Goal: Task Accomplishment & Management: Complete application form

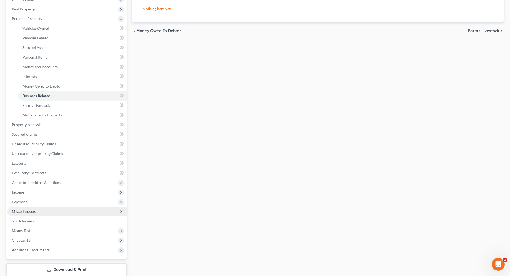
click at [24, 210] on span "Miscellaneous" at bounding box center [24, 211] width 24 height 5
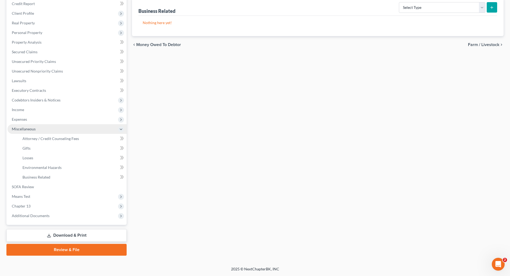
scroll to position [66, 0]
click at [49, 138] on span "Attorney / Credit Counseling Fees" at bounding box center [50, 138] width 57 height 5
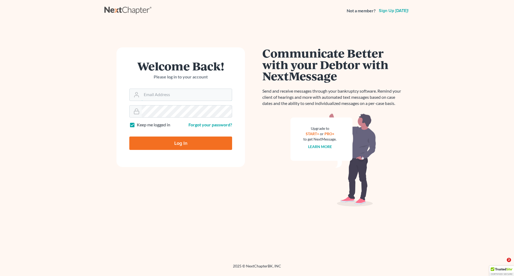
type input "[PERSON_NAME][EMAIL_ADDRESS][DOMAIN_NAME]"
click at [183, 141] on input "Log In" at bounding box center [180, 143] width 103 height 13
type input "Thinking..."
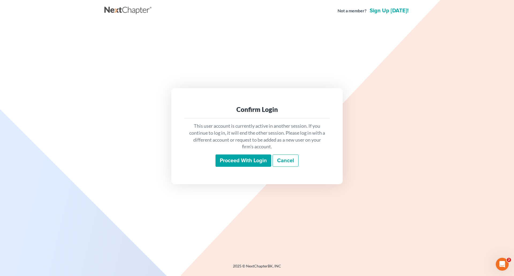
click at [245, 158] on input "Proceed with login" at bounding box center [244, 161] width 56 height 12
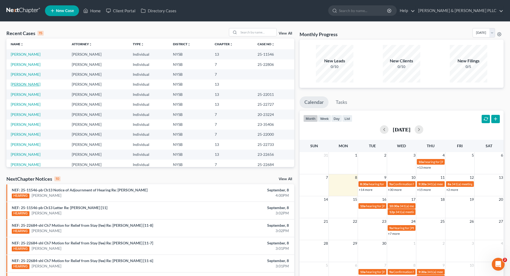
click at [22, 83] on link "Jaquez, Yobani" at bounding box center [26, 84] width 30 height 5
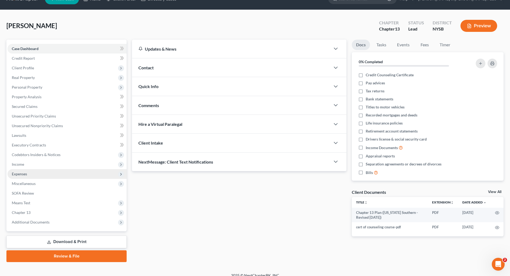
scroll to position [18, 0]
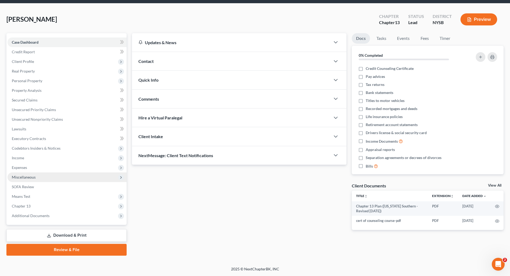
click at [30, 175] on span "Miscellaneous" at bounding box center [24, 177] width 24 height 5
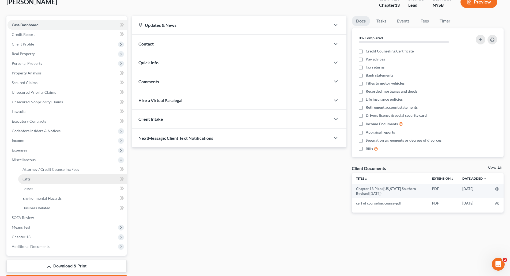
scroll to position [45, 0]
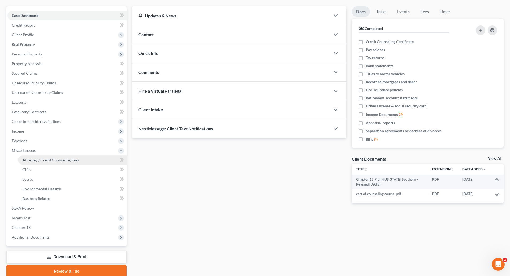
click at [64, 159] on span "Attorney / Credit Counseling Fees" at bounding box center [50, 160] width 57 height 5
select select "1"
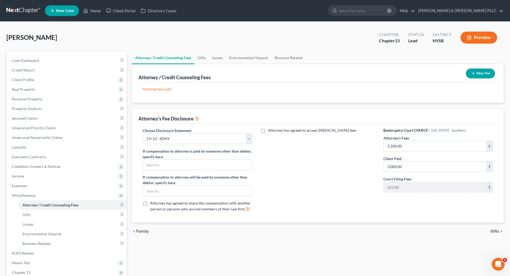
click at [484, 73] on button "New Fee" at bounding box center [480, 74] width 29 height 10
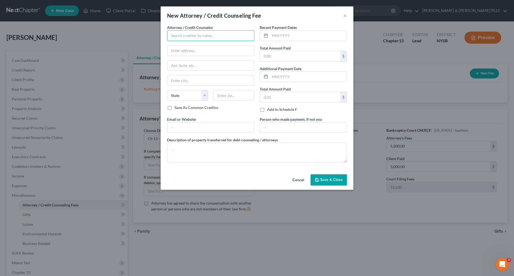
click at [180, 35] on input "text" at bounding box center [210, 35] width 87 height 11
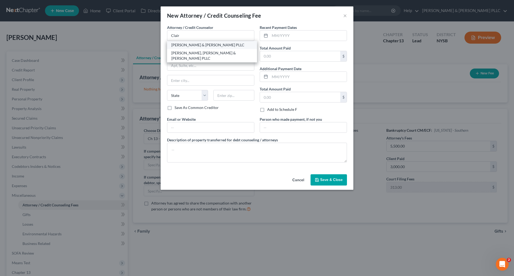
click at [191, 44] on div "[PERSON_NAME] & [PERSON_NAME] PLLC" at bounding box center [211, 44] width 81 height 5
type input "[PERSON_NAME] & [PERSON_NAME] PLLC"
type input "4 New King Street"
type input "Suite 140"
type input "White Plains"
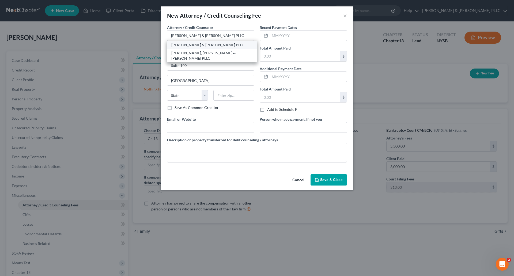
select select "35"
type input "10604"
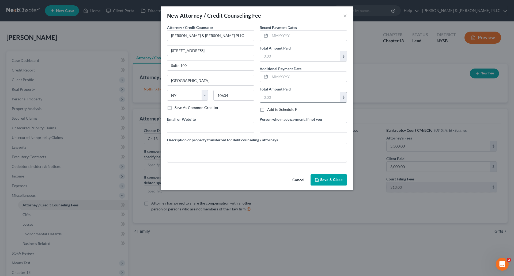
click at [263, 94] on input "text" at bounding box center [300, 97] width 80 height 10
type input "3,000.00"
click at [182, 148] on textarea at bounding box center [257, 153] width 180 height 20
type textarea "C"
type textarea "Legal Fee $5500; Filing Fee $313; Credit Report $37"
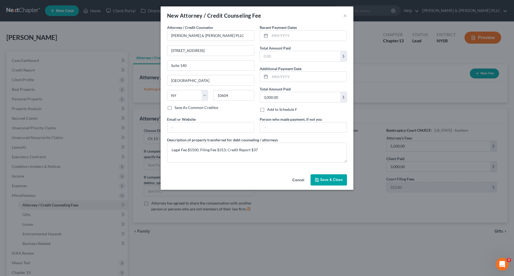
click at [328, 184] on button "Save & Close" at bounding box center [329, 179] width 36 height 11
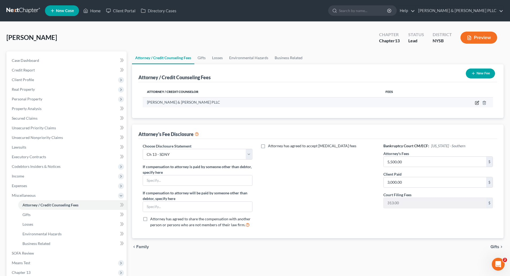
click at [477, 101] on icon "button" at bounding box center [477, 103] width 4 height 4
select select "35"
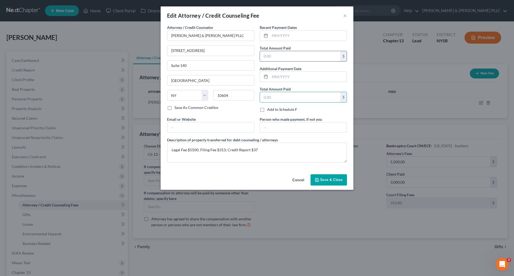
click at [265, 55] on input "text" at bounding box center [300, 56] width 80 height 10
click at [262, 54] on input "text" at bounding box center [300, 56] width 80 height 10
type input "3,000.00"
click at [329, 182] on span "Save & Close" at bounding box center [331, 180] width 22 height 5
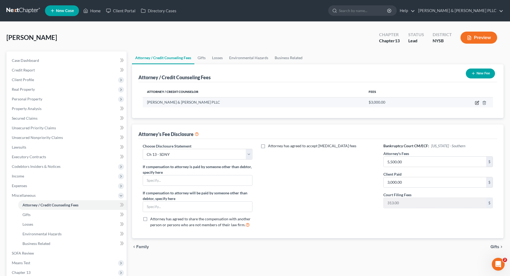
click at [478, 101] on icon "button" at bounding box center [477, 103] width 4 height 4
select select "35"
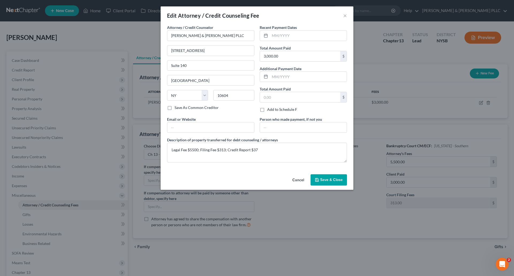
click at [336, 181] on span "Save & Close" at bounding box center [331, 180] width 22 height 5
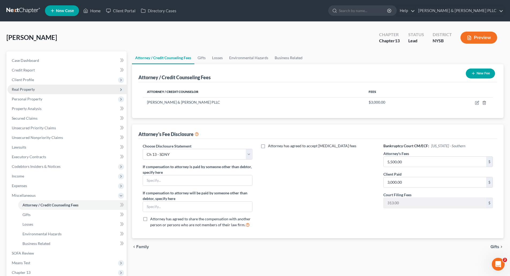
click at [27, 90] on span "Real Property" at bounding box center [23, 89] width 23 height 5
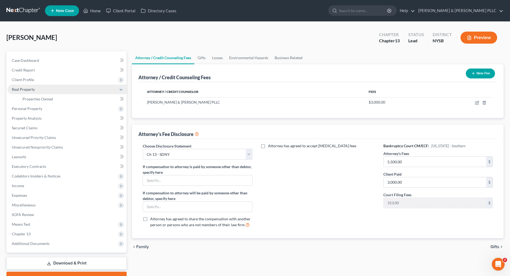
click at [29, 90] on span "Real Property" at bounding box center [23, 89] width 23 height 5
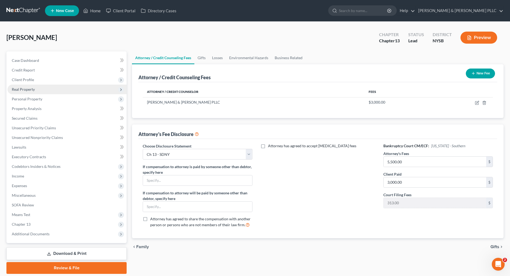
click at [30, 91] on span "Real Property" at bounding box center [23, 89] width 23 height 5
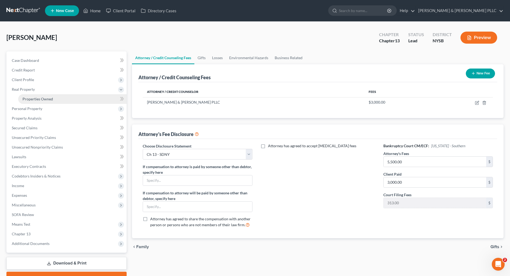
click at [44, 100] on span "Properties Owned" at bounding box center [37, 99] width 31 height 5
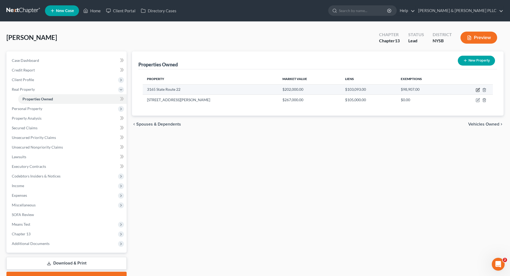
click at [478, 88] on icon "button" at bounding box center [478, 90] width 4 height 4
select select "35"
select select "0"
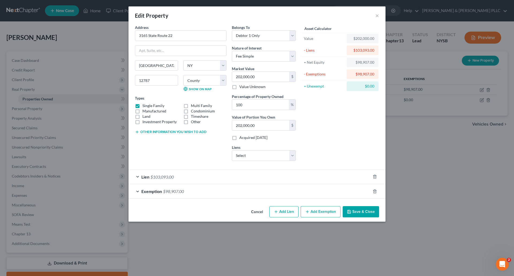
click at [168, 177] on span "$103,093.00" at bounding box center [162, 176] width 23 height 5
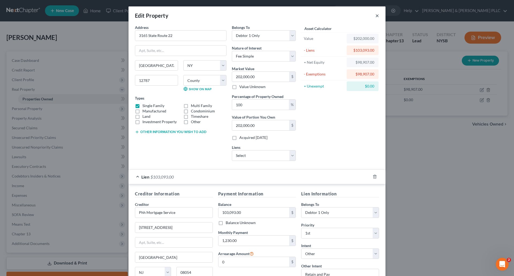
click at [376, 15] on button "×" at bounding box center [378, 15] width 4 height 6
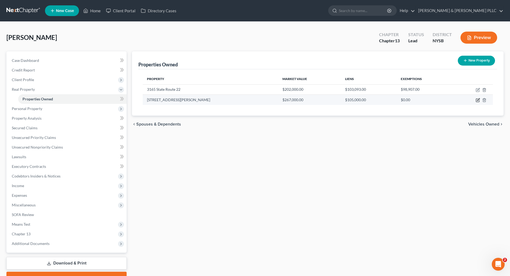
click at [478, 99] on icon "button" at bounding box center [478, 100] width 4 height 4
select select "35"
select select "52"
select select "0"
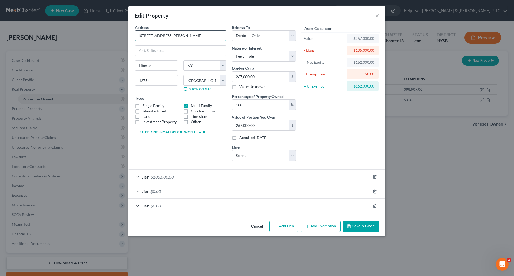
click at [178, 35] on input "4-8 Clements Road" at bounding box center [180, 36] width 91 height 10
type input "4-8 Clements Road (36/40 Triangle Road)"
click at [182, 192] on div "Lien $0.00" at bounding box center [250, 191] width 242 height 14
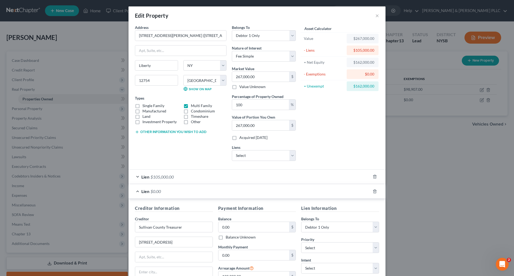
scroll to position [27, 0]
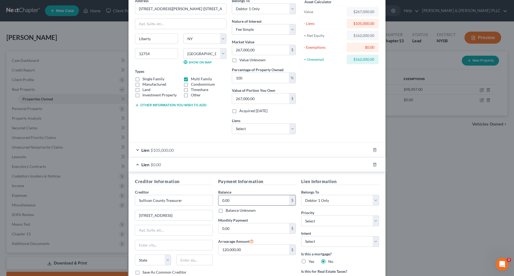
click at [219, 201] on input "0.00" at bounding box center [254, 200] width 71 height 10
type input "137,000"
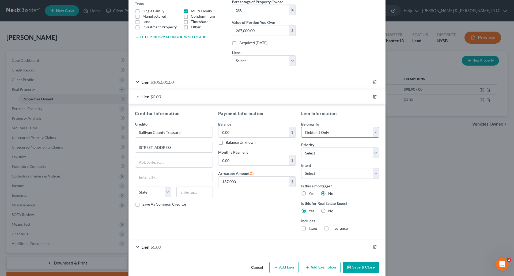
scroll to position [103, 0]
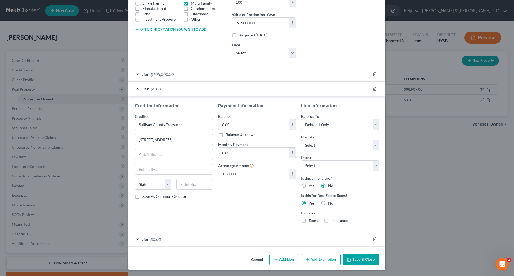
click at [359, 258] on button "Save & Close" at bounding box center [361, 259] width 36 height 11
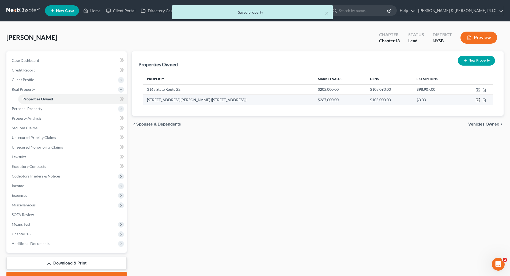
click at [479, 99] on icon "button" at bounding box center [478, 100] width 2 height 2
select select "35"
select select "52"
select select "0"
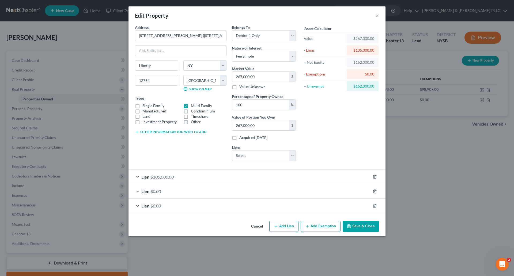
click at [170, 191] on div "Lien $0.00" at bounding box center [250, 191] width 242 height 14
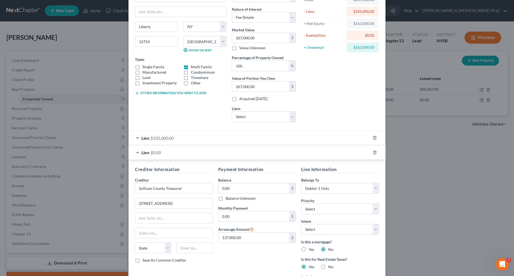
scroll to position [54, 0]
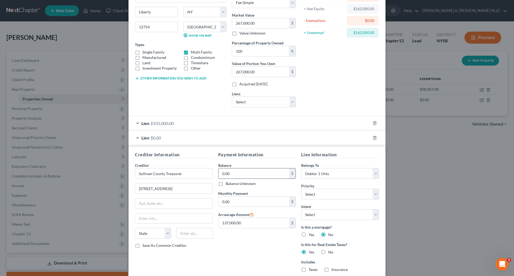
click at [219, 172] on input "0.00" at bounding box center [254, 173] width 71 height 10
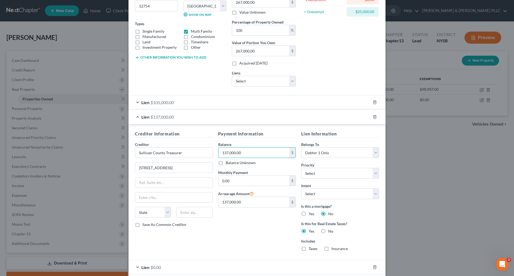
scroll to position [103, 0]
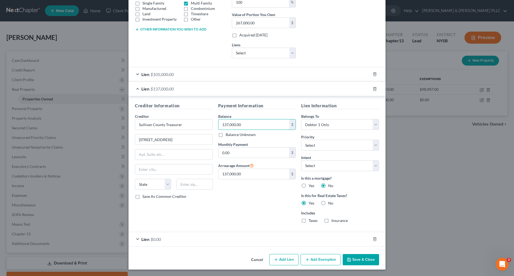
type input "137,000.00"
click at [354, 258] on button "Save & Close" at bounding box center [361, 259] width 36 height 11
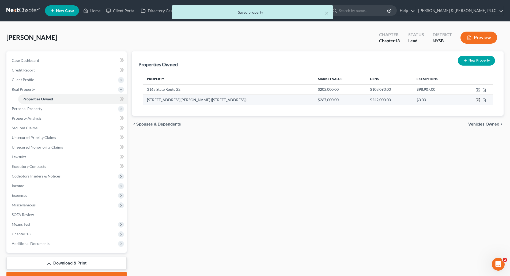
click at [478, 100] on icon "button" at bounding box center [478, 100] width 2 height 2
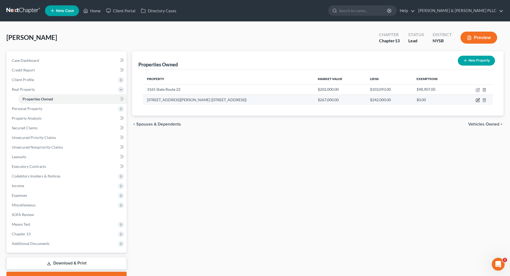
select select "35"
select select "52"
select select "0"
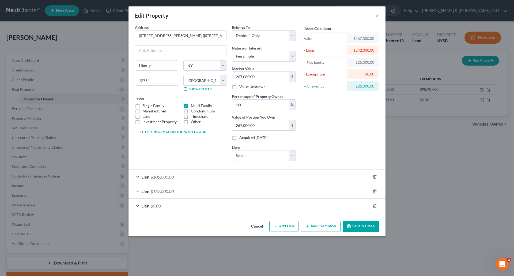
click at [179, 205] on div "Lien $0.00" at bounding box center [250, 206] width 242 height 14
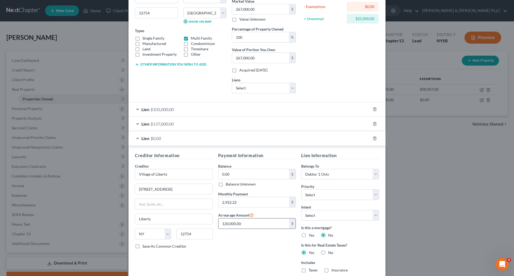
scroll to position [80, 0]
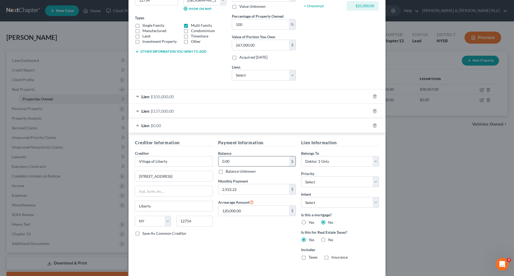
click at [219, 161] on input "0.00" at bounding box center [254, 161] width 71 height 10
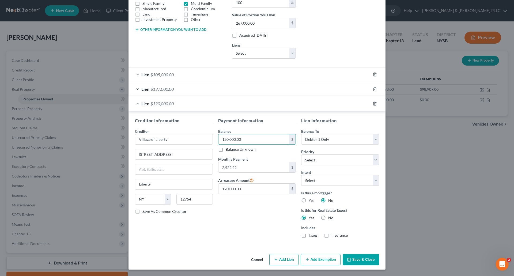
type input "120,000.00"
click at [361, 259] on button "Save & Close" at bounding box center [361, 259] width 36 height 11
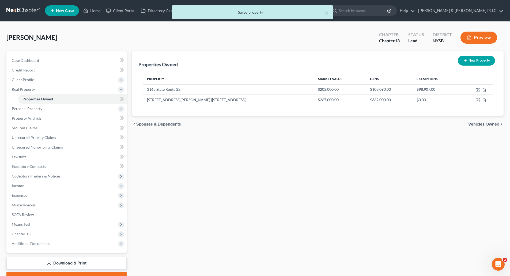
click at [482, 125] on span "Vehicles Owned" at bounding box center [483, 124] width 31 height 4
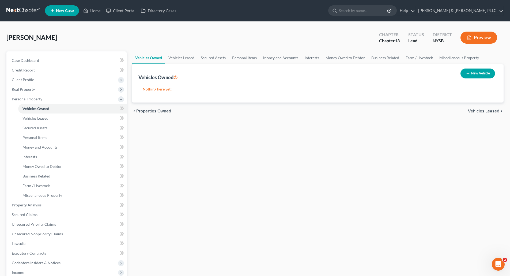
click at [476, 72] on button "New Vehicle" at bounding box center [478, 74] width 35 height 10
select select "0"
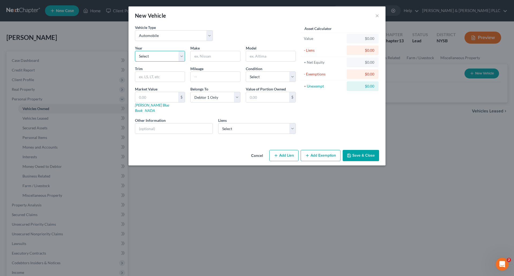
click at [151, 54] on select "Select 2026 2025 2024 2023 2022 2021 2020 2019 2018 2017 2016 2015 2014 2013 20…" at bounding box center [160, 56] width 50 height 11
select select "17"
click at [135, 51] on select "Select 2026 2025 2024 2023 2022 2021 2020 2019 2018 2017 2016 2015 2014 2013 20…" at bounding box center [160, 56] width 50 height 11
type input "Chevy"
click at [258, 57] on input "text" at bounding box center [271, 56] width 50 height 10
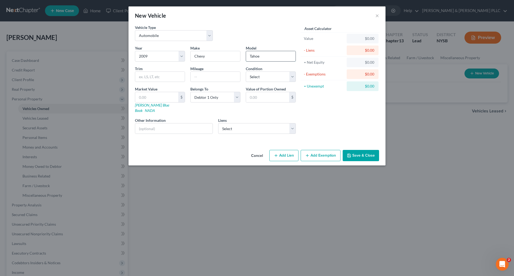
type input "Tahoe"
click at [293, 75] on select "Select Excellent Very Good Good Fair Poor" at bounding box center [271, 77] width 50 height 11
select select "3"
click at [246, 72] on select "Select Excellent Very Good Good Fair Poor" at bounding box center [271, 77] width 50 height 11
click at [145, 104] on link "Kelly Blue Book" at bounding box center [152, 108] width 34 height 10
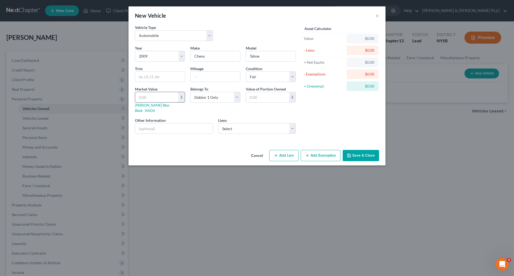
click at [158, 98] on input "text" at bounding box center [156, 97] width 43 height 10
click at [363, 151] on button "Save & Close" at bounding box center [361, 155] width 36 height 11
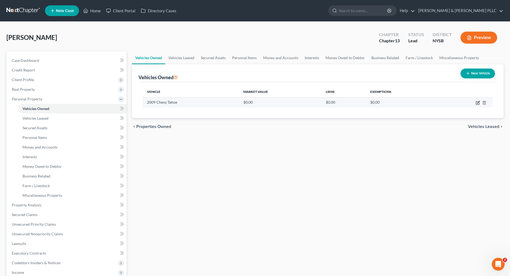
click at [478, 103] on icon "button" at bounding box center [478, 103] width 4 height 4
select select "0"
select select "17"
select select "3"
select select "0"
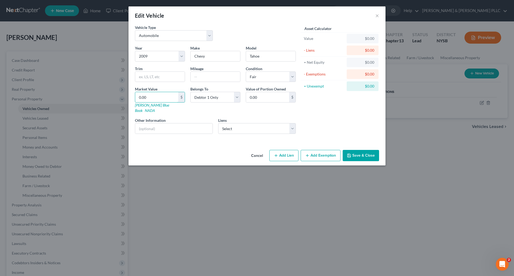
drag, startPoint x: 139, startPoint y: 98, endPoint x: 137, endPoint y: 91, distance: 7.0
click at [138, 97] on input "0.00" at bounding box center [156, 97] width 43 height 10
type input "1"
type input "1.00"
type input "17"
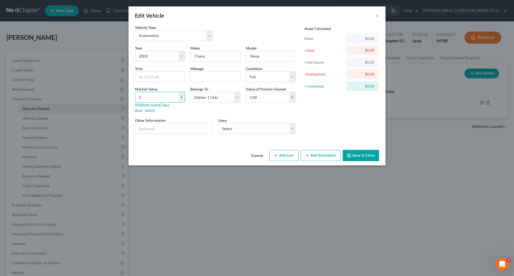
type input "17.00"
type input "170"
type input "170.00"
type input "1700"
type input "1,700.00"
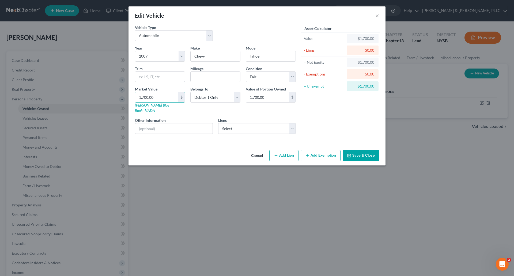
type input "1,700.00"
click at [318, 150] on button "Add Exemption" at bounding box center [321, 155] width 40 height 11
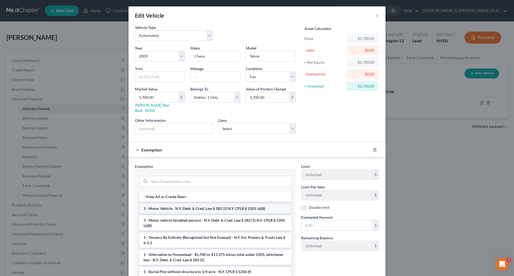
click at [231, 204] on li "3 - Motor Vehicle - N.Y. Debt. & Cred. Law § 282 (1) N.Y. CPLR § 5205 (a)(8)" at bounding box center [215, 209] width 152 height 10
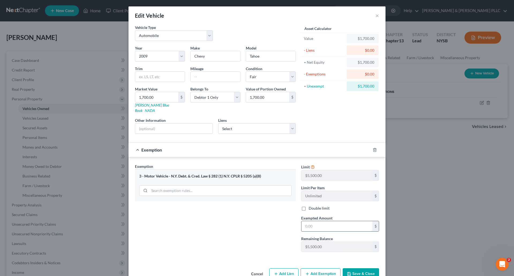
click at [304, 222] on input "text" at bounding box center [337, 226] width 71 height 10
type input "1,700.00"
click at [359, 268] on button "Save & Close" at bounding box center [361, 273] width 36 height 11
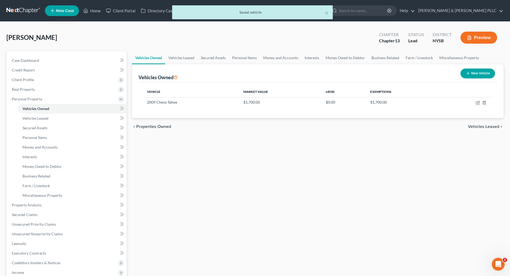
click at [477, 125] on span "Vehicles Leased" at bounding box center [483, 127] width 31 height 4
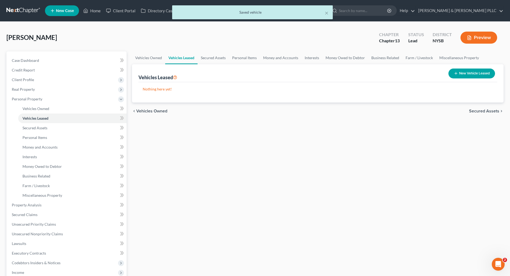
click at [483, 111] on span "Secured Assets" at bounding box center [484, 111] width 30 height 4
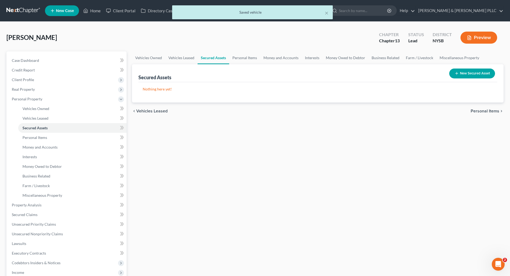
click at [484, 110] on span "Personal Items" at bounding box center [485, 111] width 29 height 4
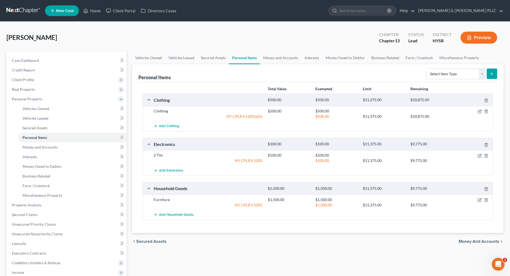
click at [469, 241] on span "Money and Accounts" at bounding box center [479, 241] width 41 height 4
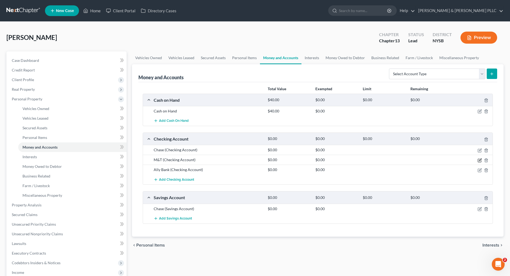
click at [480, 160] on icon "button" at bounding box center [480, 160] width 4 height 4
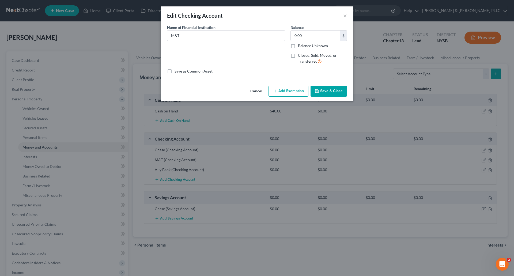
click at [298, 56] on label "Closed, Sold, Moved, or Transferred" at bounding box center [322, 59] width 49 height 12
click at [300, 56] on input "Closed, Sold, Moved, or Transferred" at bounding box center [301, 54] width 3 height 3
checkbox input "true"
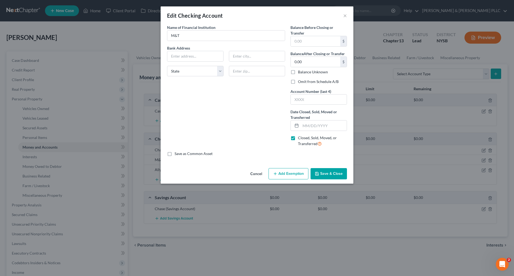
click at [298, 71] on label "Balance Unknown" at bounding box center [313, 71] width 30 height 5
click at [300, 71] on input "Balance Unknown" at bounding box center [301, 70] width 3 height 3
checkbox input "true"
click at [332, 175] on button "Save & Close" at bounding box center [329, 173] width 36 height 11
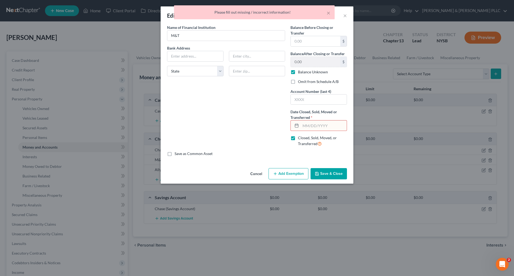
click at [302, 124] on input "text" at bounding box center [324, 126] width 46 height 10
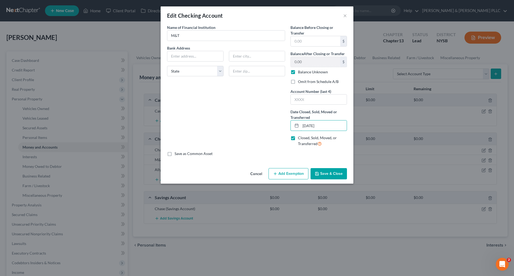
type input "09/01/2023"
click at [323, 173] on button "Save & Close" at bounding box center [329, 173] width 36 height 11
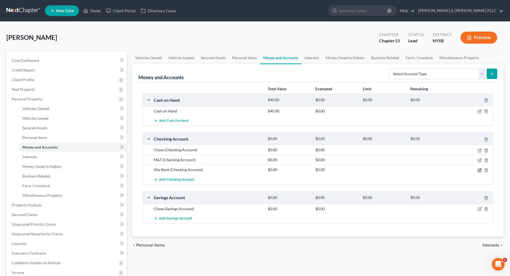
click at [479, 171] on icon "button" at bounding box center [480, 170] width 4 height 4
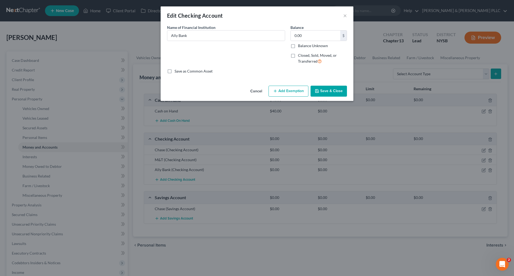
click at [298, 55] on label "Closed, Sold, Moved, or Transferred" at bounding box center [322, 59] width 49 height 12
click at [300, 55] on input "Closed, Sold, Moved, or Transferred" at bounding box center [301, 54] width 3 height 3
checkbox input "true"
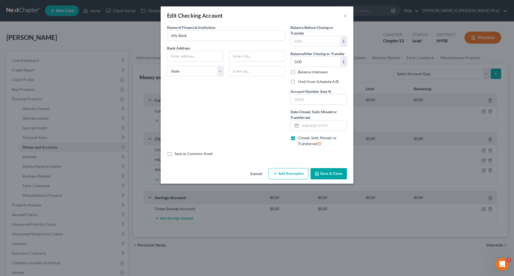
click at [298, 72] on label "Balance Unknown" at bounding box center [313, 71] width 30 height 5
click at [300, 72] on input "Balance Unknown" at bounding box center [301, 70] width 3 height 3
checkbox input "true"
click at [305, 126] on input "text" at bounding box center [324, 126] width 46 height 10
type input "09/01/2023"
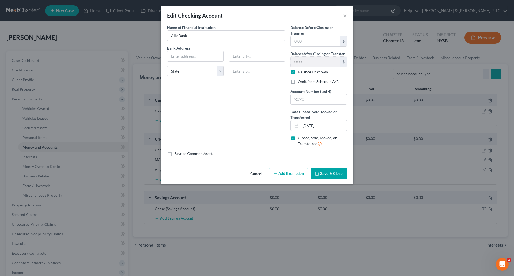
click at [332, 177] on button "Save & Close" at bounding box center [329, 173] width 36 height 11
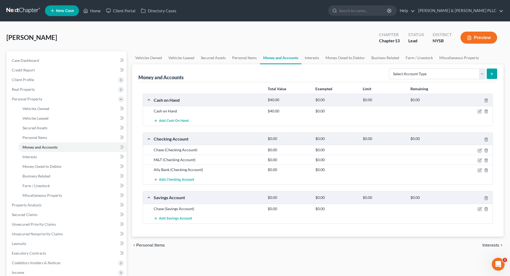
click at [485, 243] on span "Interests" at bounding box center [491, 245] width 17 height 4
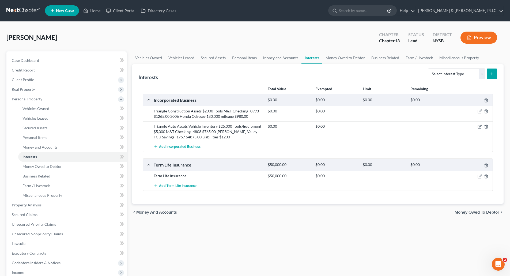
drag, startPoint x: 464, startPoint y: 210, endPoint x: 387, endPoint y: 222, distance: 78.3
click at [387, 222] on div "Vehicles Owned Vehicles Leased Secured Assets Personal Items Money and Accounts…" at bounding box center [317, 210] width 377 height 319
click at [481, 111] on icon "button" at bounding box center [480, 111] width 4 height 4
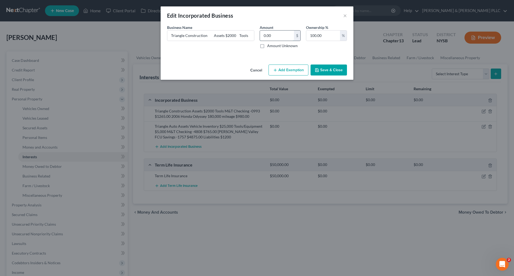
click at [262, 34] on input "0.00" at bounding box center [277, 36] width 34 height 10
type input "4,000.00"
click at [249, 35] on input "Triangle Construction Assets $2000 Tools M&T Checking -0993 $1265.00 2006 Honda…" at bounding box center [210, 36] width 87 height 10
drag, startPoint x: 205, startPoint y: 34, endPoint x: 252, endPoint y: 38, distance: 47.1
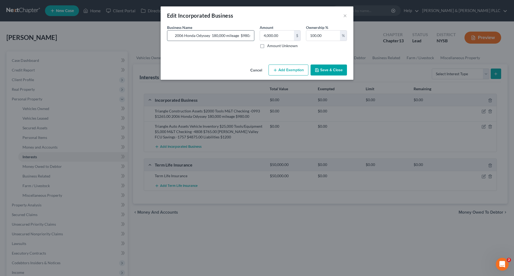
click at [252, 38] on input "Triangle Construction Assets $2000 Tools M&T Checking -0993 $1265.00 2006 Honda…" at bounding box center [210, 36] width 87 height 10
type input "Triangle Construction Assets $2000 Tools M&T Checking -0993 $1265.00 2006 Honda…"
click at [268, 35] on input "4,000.00" at bounding box center [277, 36] width 34 height 10
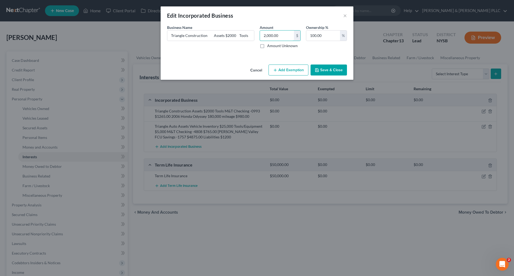
type input "2,000.00"
click at [293, 72] on button "Add Exemption" at bounding box center [289, 70] width 40 height 11
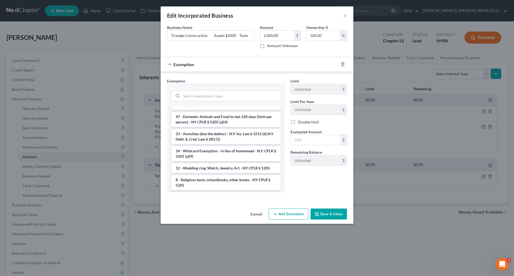
scroll to position [819, 0]
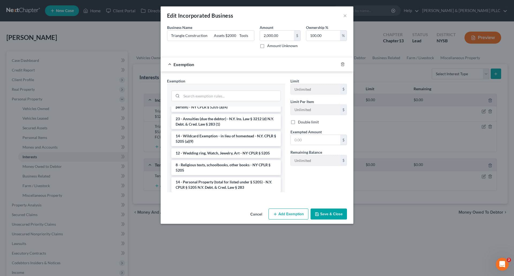
click at [326, 215] on button "Save & Close" at bounding box center [329, 214] width 36 height 11
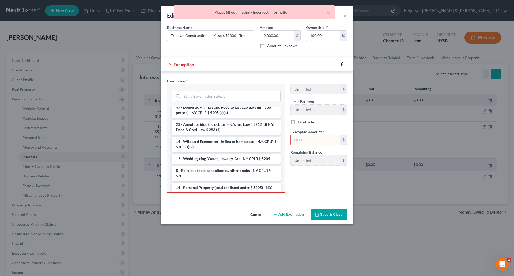
click at [341, 63] on icon "button" at bounding box center [343, 64] width 4 height 4
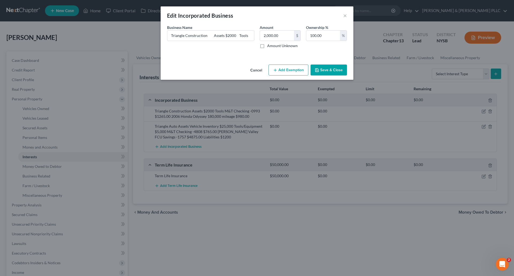
click at [331, 69] on button "Save & Close" at bounding box center [329, 70] width 36 height 11
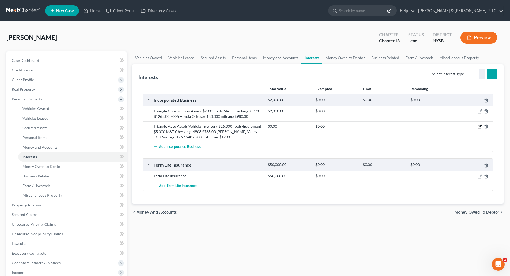
click at [480, 127] on icon "button" at bounding box center [480, 126] width 2 height 2
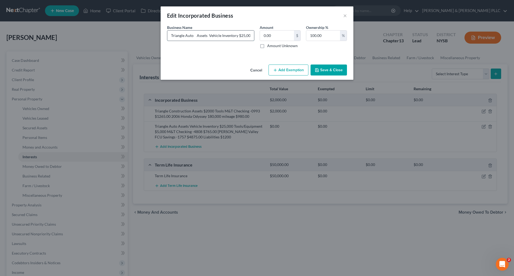
click at [239, 35] on input "Triangle Auto Assets Vehicle Inventory $25,000 Tools/Equipment $5,000 M&T Check…" at bounding box center [210, 36] width 87 height 10
drag, startPoint x: 231, startPoint y: 35, endPoint x: 222, endPoint y: 39, distance: 9.5
click at [222, 39] on input "Triangle Auto Assets Vehicle Inventory $25,000 Tools/Equipment $5,000 M&T Check…" at bounding box center [210, 36] width 87 height 10
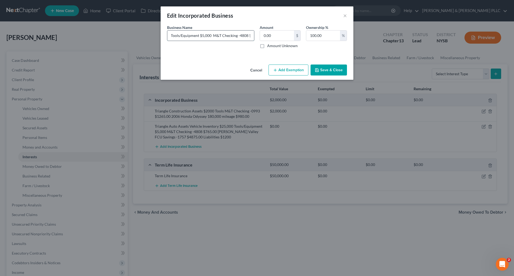
drag, startPoint x: 212, startPoint y: 34, endPoint x: 235, endPoint y: 37, distance: 23.0
click at [235, 37] on input "Triangle Auto Assets Vehicle Inventory $25,000 Tools/Equipment $5,000 M&T Check…" at bounding box center [210, 36] width 87 height 10
type input "Triangle Auto Assets Vehicle Inventory $25,000 Tools/Equipment $5,000 Liabiliti…"
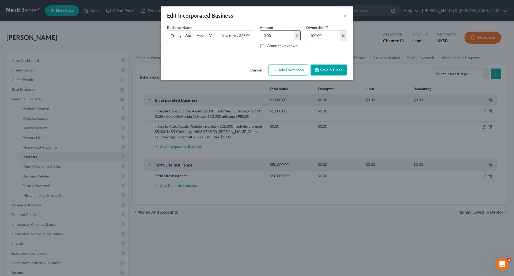
click at [263, 35] on input "0.00" at bounding box center [277, 36] width 34 height 10
click at [339, 69] on button "Save & Close" at bounding box center [329, 70] width 36 height 11
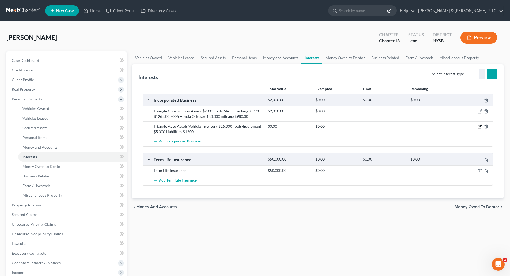
click at [480, 126] on icon "button" at bounding box center [480, 126] width 2 height 2
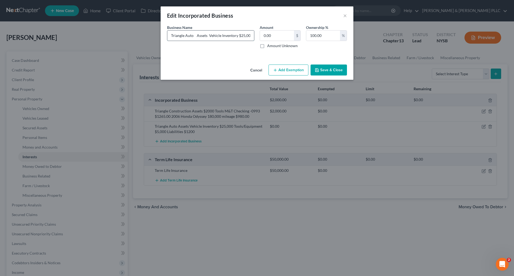
drag, startPoint x: 241, startPoint y: 35, endPoint x: 243, endPoint y: 33, distance: 3.2
click at [241, 35] on input "Triangle Auto Assets Vehicle Inventory $25,000 Tools/Equipment $5,000 Liabiliti…" at bounding box center [210, 36] width 87 height 10
type input "Triangle Auto Assets Vehicle Inventory $15,000 Tools/Equipment $5,000 Liabiliti…"
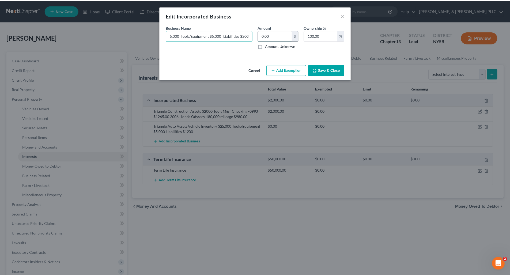
scroll to position [0, 0]
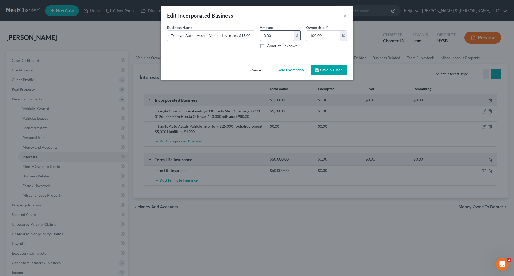
click at [261, 34] on input "0.00" at bounding box center [277, 36] width 34 height 10
type input "18,000.00"
click at [335, 71] on button "Save & Close" at bounding box center [329, 70] width 36 height 11
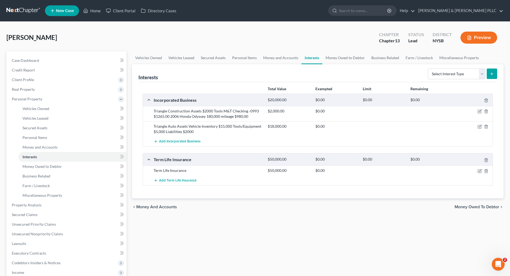
click at [474, 207] on span "Money Owed to Debtor" at bounding box center [477, 207] width 45 height 4
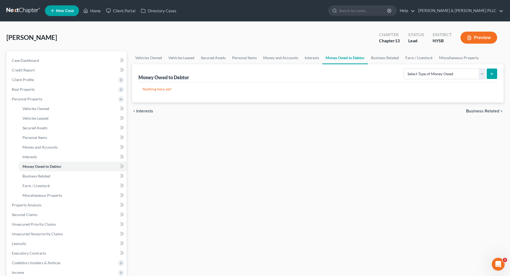
click at [476, 109] on span "Business Related" at bounding box center [482, 111] width 33 height 4
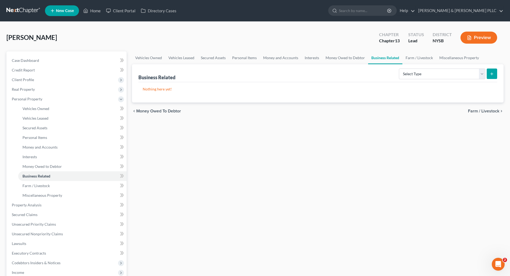
click at [475, 109] on span "Farm / Livestock" at bounding box center [483, 111] width 31 height 4
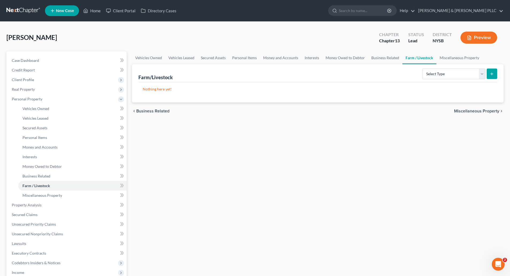
click at [475, 109] on span "Miscellaneous Property" at bounding box center [476, 111] width 45 height 4
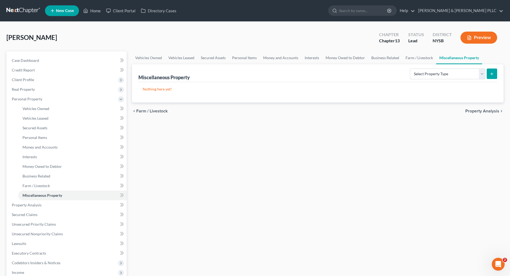
click at [475, 109] on span "Property Analysis" at bounding box center [483, 111] width 34 height 4
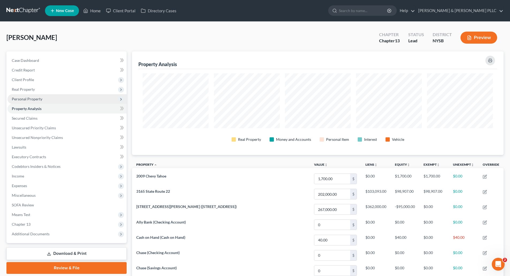
click at [26, 99] on span "Personal Property" at bounding box center [27, 99] width 31 height 5
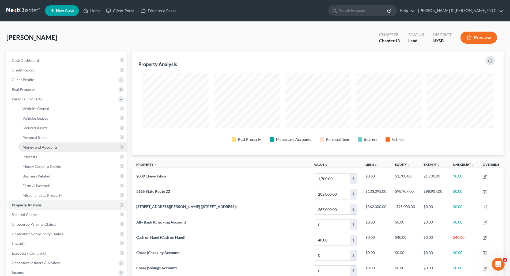
click at [34, 144] on link "Money and Accounts" at bounding box center [72, 147] width 108 height 10
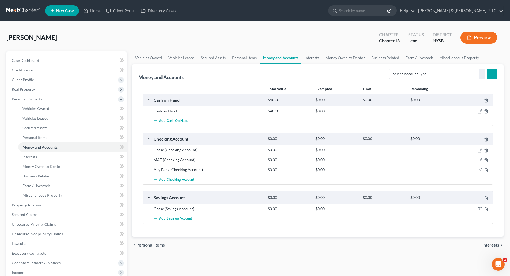
click at [487, 243] on span "Interests" at bounding box center [491, 245] width 17 height 4
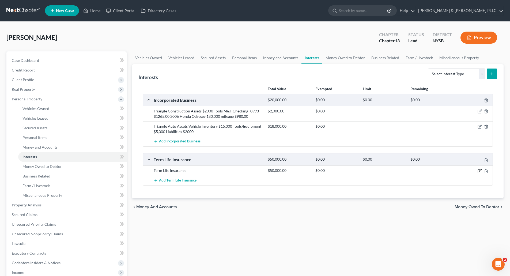
click at [480, 170] on icon "button" at bounding box center [480, 171] width 4 height 4
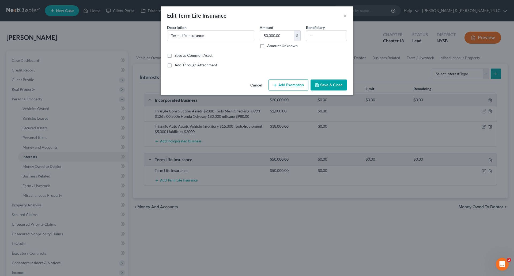
click at [285, 87] on button "Add Exemption" at bounding box center [289, 85] width 40 height 11
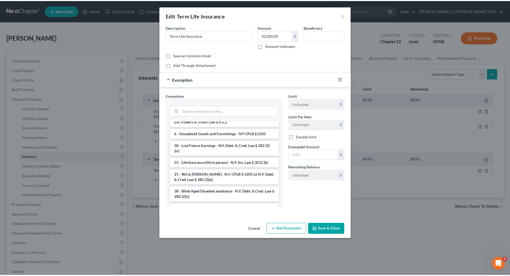
scroll to position [402, 0]
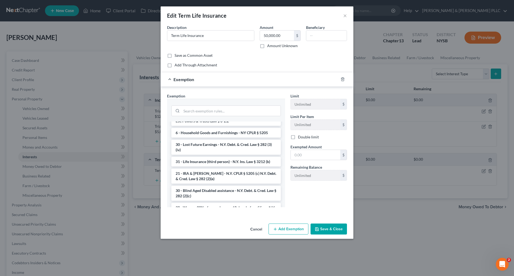
click at [231, 160] on li "31 - Life Insurance (third person) - N.Y. Ins. Law § 3212 (b)" at bounding box center [226, 162] width 110 height 10
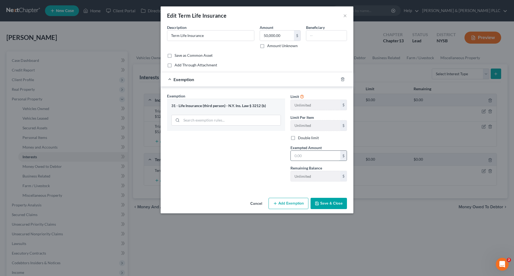
click at [292, 155] on input "text" at bounding box center [316, 156] width 50 height 10
type input "50,000"
click at [311, 35] on input "text" at bounding box center [326, 36] width 40 height 10
type input "spouse"
click at [333, 201] on button "Save & Close" at bounding box center [329, 203] width 36 height 11
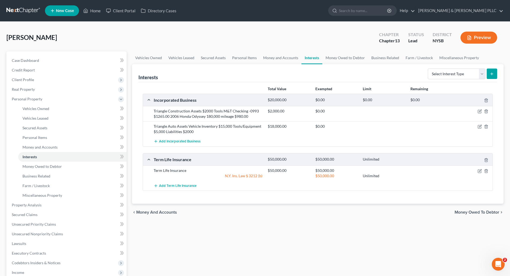
click at [467, 212] on span "Money Owed to Debtor" at bounding box center [477, 212] width 45 height 4
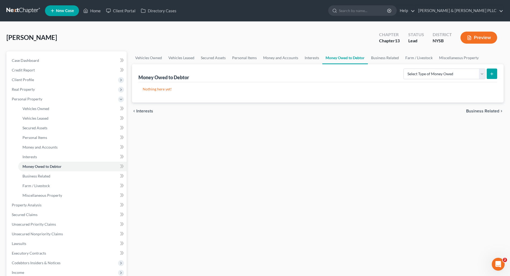
click at [472, 110] on span "Business Related" at bounding box center [482, 111] width 33 height 4
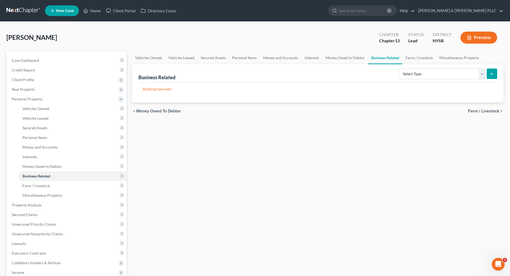
click at [472, 110] on span "Farm / Livestock" at bounding box center [483, 111] width 31 height 4
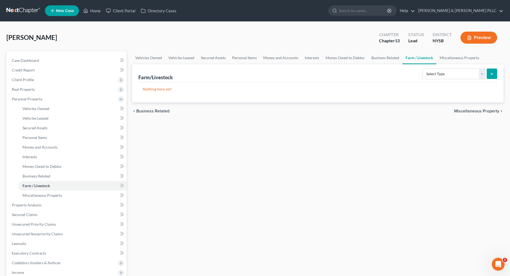
click at [468, 111] on span "Miscellaneous Property" at bounding box center [476, 111] width 45 height 4
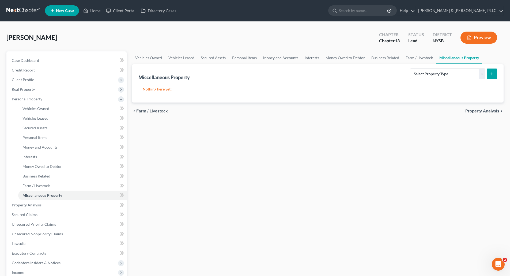
click at [471, 109] on span "Property Analysis" at bounding box center [483, 111] width 34 height 4
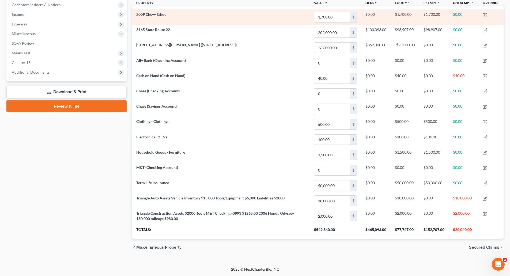
scroll to position [162, 0]
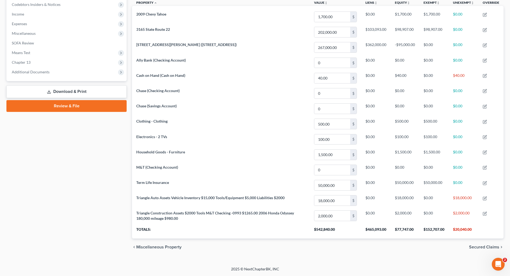
click at [483, 246] on span "Secured Claims" at bounding box center [484, 247] width 30 height 4
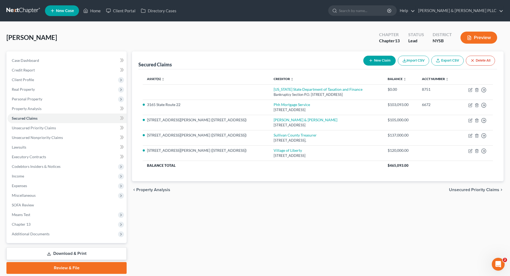
click at [465, 189] on span "Unsecured Priority Claims" at bounding box center [474, 190] width 50 height 4
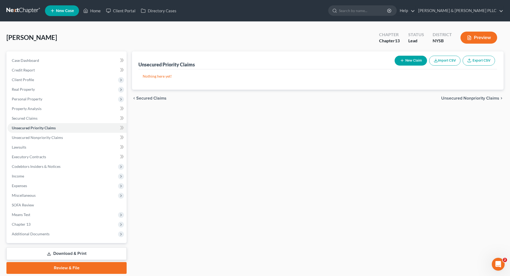
click at [457, 98] on span "Unsecured Nonpriority Claims" at bounding box center [470, 98] width 58 height 4
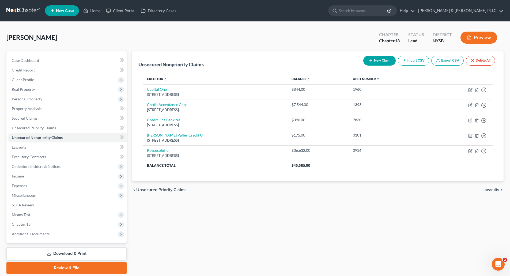
click at [490, 189] on span "Lawsuits" at bounding box center [491, 190] width 17 height 4
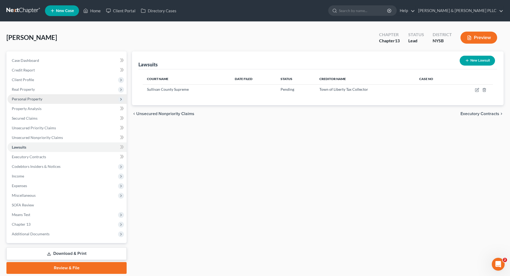
click at [29, 99] on span "Personal Property" at bounding box center [27, 99] width 31 height 5
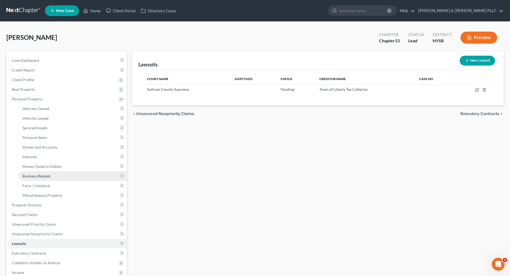
click at [41, 174] on span "Business Related" at bounding box center [36, 176] width 28 height 5
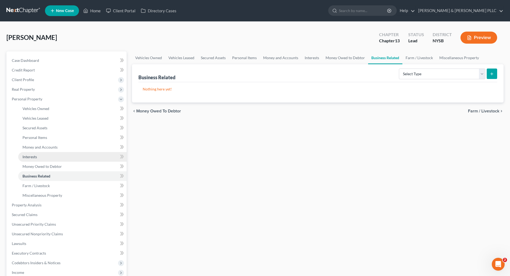
click at [34, 153] on link "Interests" at bounding box center [72, 157] width 108 height 10
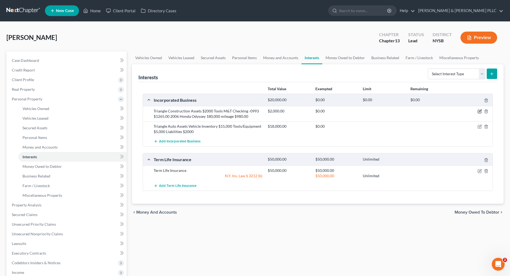
click at [479, 112] on icon "button" at bounding box center [480, 111] width 2 height 2
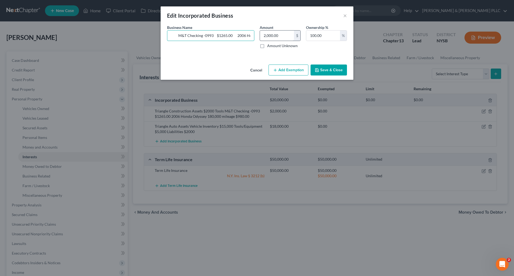
scroll to position [0, 141]
drag, startPoint x: 170, startPoint y: 35, endPoint x: 309, endPoint y: 42, distance: 139.5
click at [309, 42] on div "Business Name * Triangle Construction Assets $2000 Tools M&T Checking -0993 $12…" at bounding box center [256, 39] width 185 height 28
click at [334, 70] on button "Save & Close" at bounding box center [329, 70] width 36 height 11
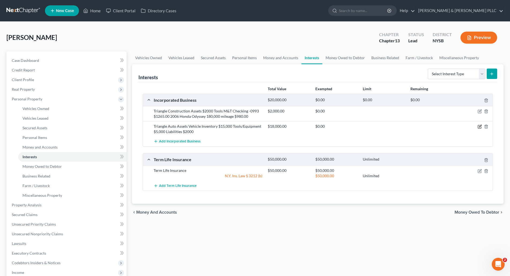
click at [481, 126] on icon "button" at bounding box center [480, 127] width 4 height 4
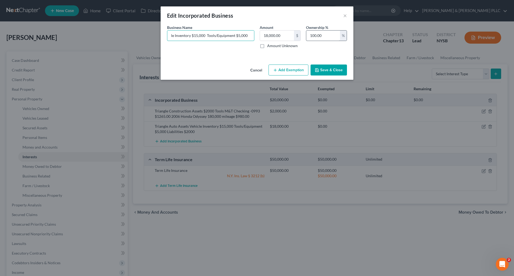
scroll to position [0, 72]
drag, startPoint x: 170, startPoint y: 34, endPoint x: 325, endPoint y: 37, distance: 155.6
click at [325, 37] on div "Business Name * Triangle Auto Assets Vehicle Inventory $15,000 Tools/Equipment …" at bounding box center [256, 39] width 185 height 28
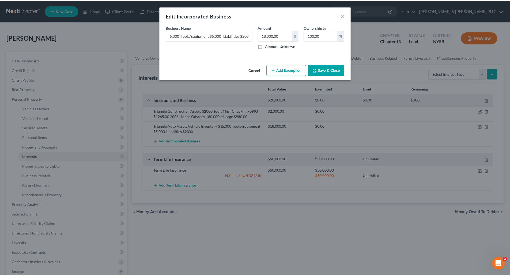
scroll to position [0, 0]
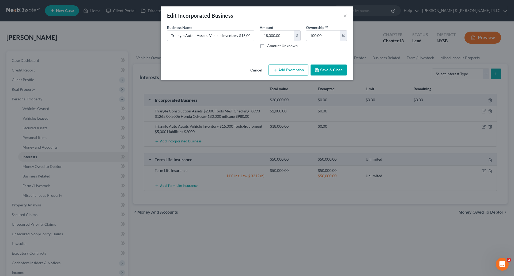
click at [331, 70] on button "Save & Close" at bounding box center [329, 70] width 36 height 11
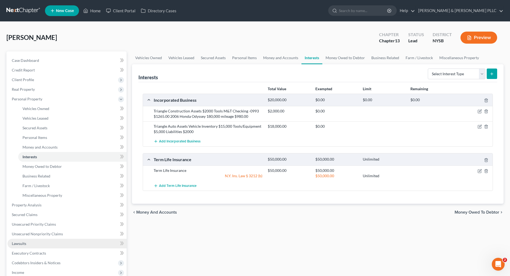
click at [23, 243] on span "Lawsuits" at bounding box center [19, 243] width 14 height 5
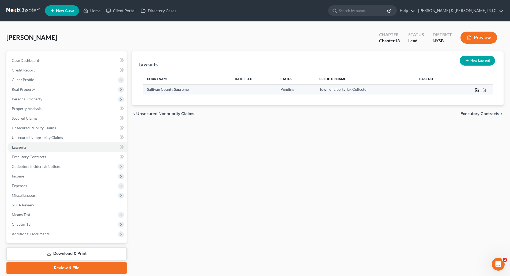
click at [478, 89] on icon "button" at bounding box center [477, 90] width 4 height 4
select select "0"
select select "2"
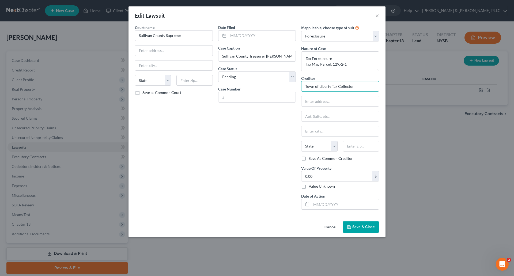
drag, startPoint x: 358, startPoint y: 86, endPoint x: 302, endPoint y: 87, distance: 56.3
click at [302, 87] on input "Town of Liberty Tax Collector" at bounding box center [340, 86] width 78 height 11
type input "Sullivan County Treasurer"
click at [305, 99] on input "text" at bounding box center [340, 101] width 77 height 10
type input "100 North Street"
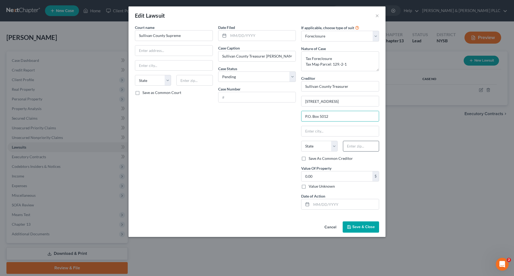
type input "P.O. Box 5012"
click at [350, 145] on input "text" at bounding box center [361, 146] width 36 height 11
type input "12701"
type input "Monticello"
select select "35"
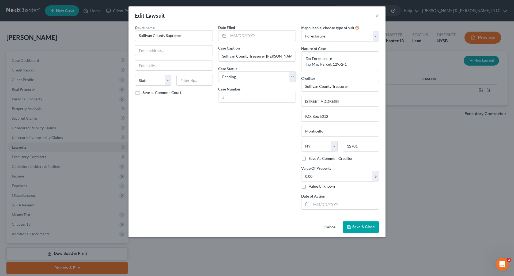
click at [359, 226] on span "Save & Close" at bounding box center [363, 227] width 22 height 5
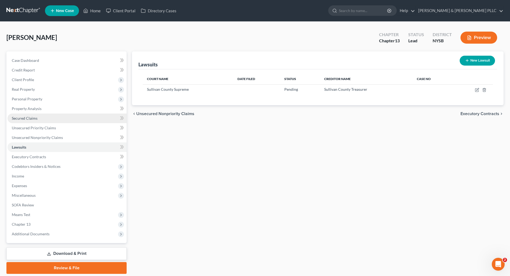
click at [31, 119] on span "Secured Claims" at bounding box center [25, 118] width 26 height 5
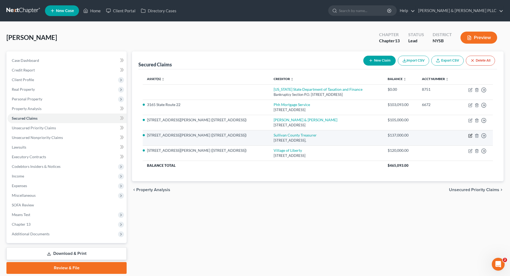
click at [471, 136] on icon "button" at bounding box center [471, 135] width 2 height 2
select select "5"
select select "0"
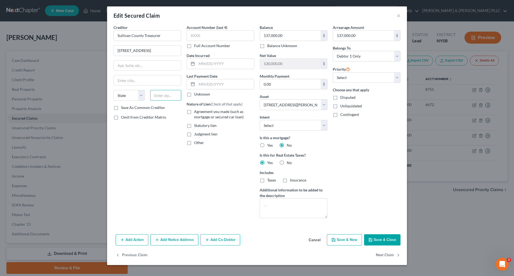
click at [161, 95] on input "text" at bounding box center [165, 95] width 31 height 11
drag, startPoint x: 172, startPoint y: 97, endPoint x: 179, endPoint y: 93, distance: 8.2
click at [174, 96] on input "12707" at bounding box center [165, 95] width 31 height 11
type input "12701"
type input "Monticello"
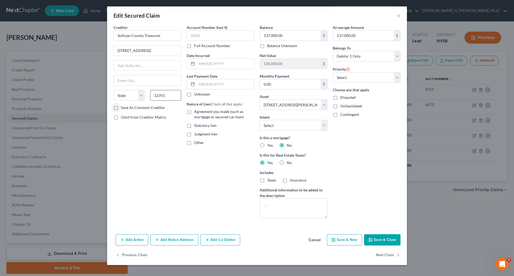
select select "35"
click at [386, 241] on button "Save & Close" at bounding box center [382, 239] width 36 height 11
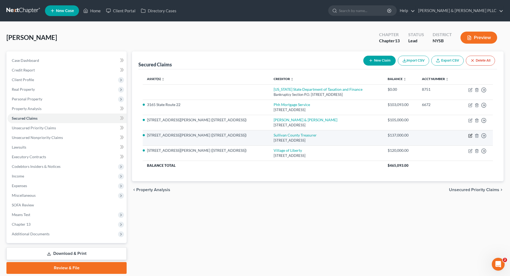
click at [470, 136] on icon "button" at bounding box center [471, 135] width 2 height 2
select select "35"
select select "0"
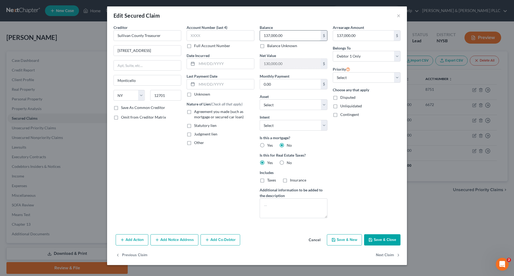
drag, startPoint x: 270, startPoint y: 35, endPoint x: 272, endPoint y: 33, distance: 3.4
click at [270, 35] on input "137,000.00" at bounding box center [290, 36] width 61 height 10
type input "140,000.00"
click at [391, 239] on button "Save & Close" at bounding box center [382, 239] width 36 height 11
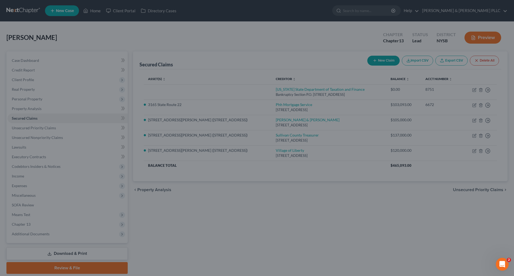
type input "127,000.00"
select select "5"
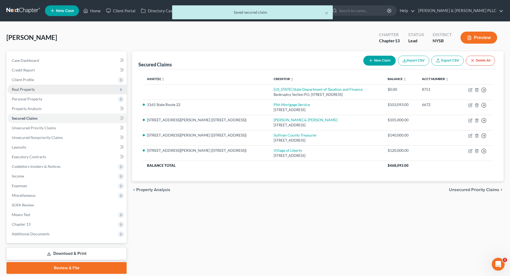
click at [30, 90] on span "Real Property" at bounding box center [23, 89] width 23 height 5
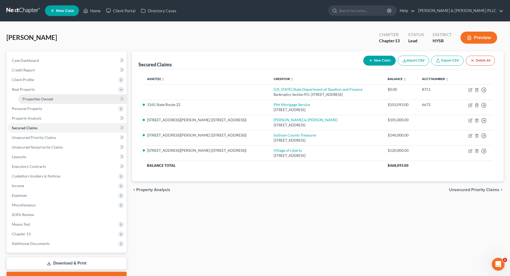
click at [30, 97] on span "Properties Owned" at bounding box center [37, 99] width 31 height 5
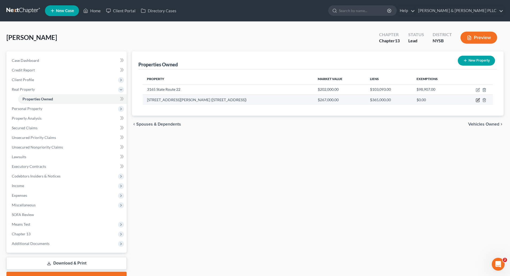
click at [479, 98] on icon "button" at bounding box center [478, 100] width 4 height 4
select select "35"
select select "52"
select select "0"
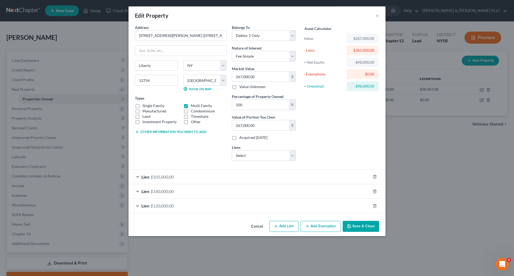
click at [358, 227] on button "Save & Close" at bounding box center [361, 226] width 36 height 11
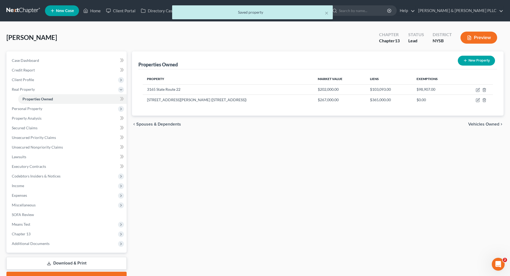
click at [478, 122] on span "Vehicles Owned" at bounding box center [483, 124] width 31 height 4
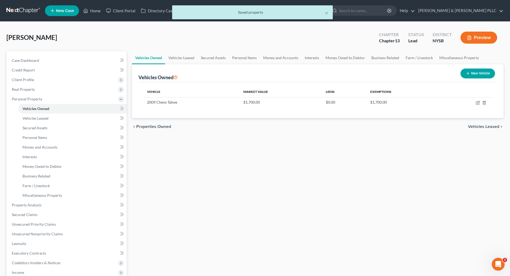
click at [480, 126] on span "Vehicles Leased" at bounding box center [483, 127] width 31 height 4
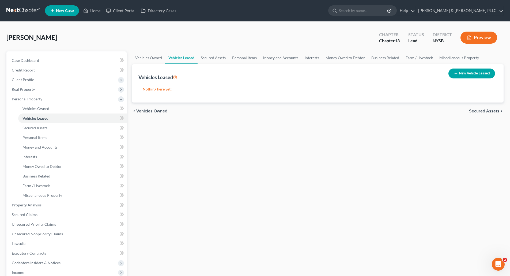
click at [477, 110] on span "Secured Assets" at bounding box center [484, 111] width 30 height 4
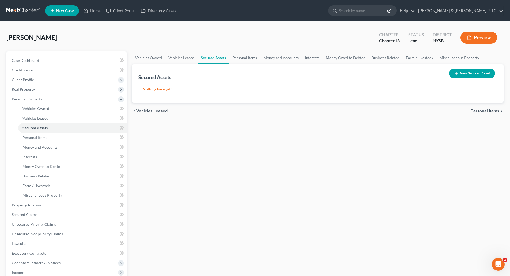
click at [477, 109] on span "Personal Items" at bounding box center [485, 111] width 29 height 4
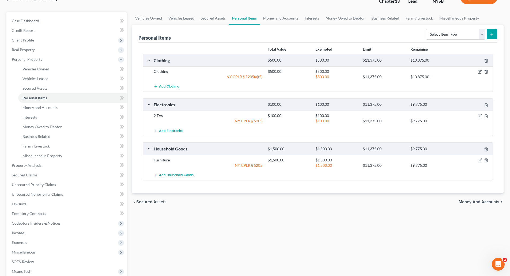
scroll to position [54, 0]
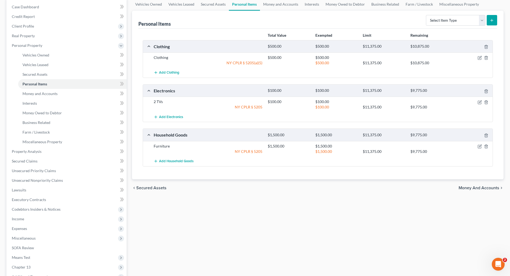
click at [464, 186] on span "Money and Accounts" at bounding box center [479, 188] width 41 height 4
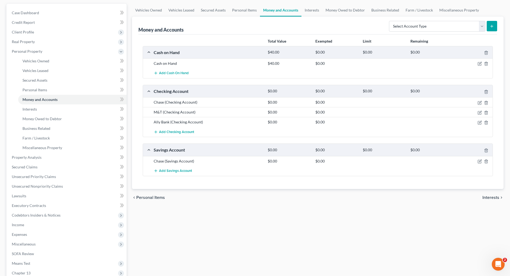
scroll to position [80, 0]
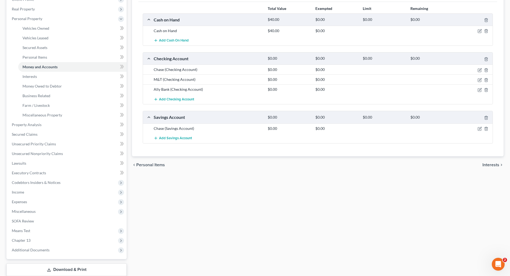
click at [488, 164] on span "Interests" at bounding box center [491, 165] width 17 height 4
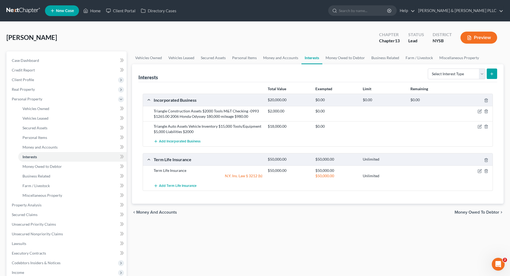
click at [469, 212] on span "Money Owed to Debtor" at bounding box center [477, 212] width 45 height 4
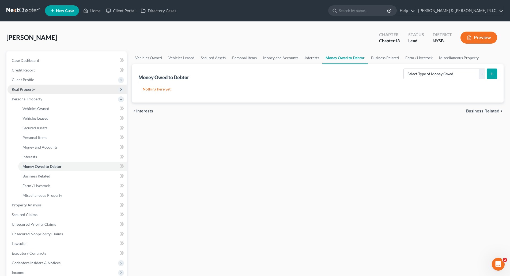
click at [28, 91] on span "Real Property" at bounding box center [23, 89] width 23 height 5
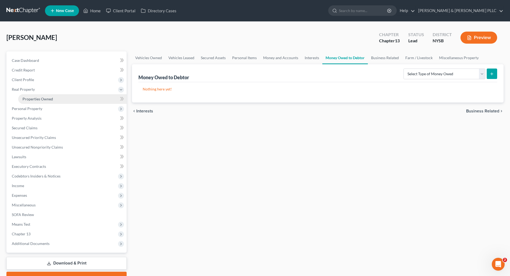
click at [36, 99] on span "Properties Owned" at bounding box center [37, 99] width 31 height 5
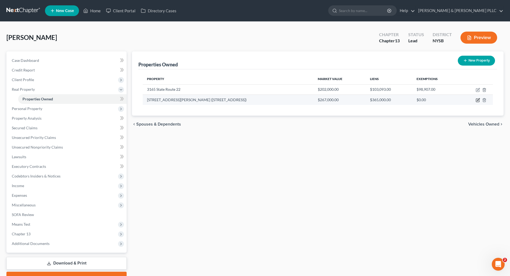
click at [478, 100] on icon "button" at bounding box center [478, 100] width 2 height 2
select select "35"
select select "52"
select select "0"
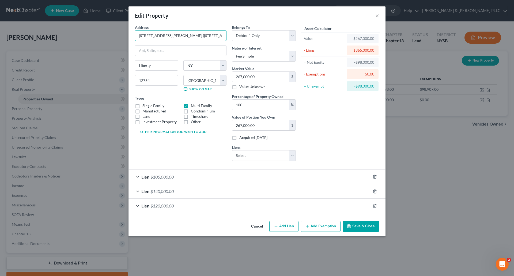
drag, startPoint x: 212, startPoint y: 34, endPoint x: 121, endPoint y: 24, distance: 91.4
click at [121, 24] on div "Edit Property × Address * 4-8 Clements Road (36/40 Triangle Road) Liberty State…" at bounding box center [257, 138] width 514 height 276
drag, startPoint x: 377, startPoint y: 13, endPoint x: 327, endPoint y: 136, distance: 132.2
click at [327, 136] on div "Edit Property × Address * 4-8 Clements Road (36/40 Triangle Road) Liberty State…" at bounding box center [257, 121] width 257 height 230
click at [359, 226] on button "Save & Close" at bounding box center [361, 226] width 36 height 11
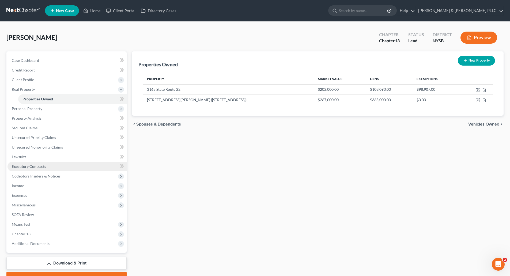
click at [32, 164] on span "Executory Contracts" at bounding box center [29, 166] width 34 height 5
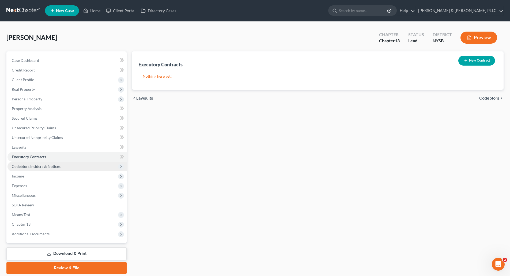
click at [44, 163] on span "Codebtors Insiders & Notices" at bounding box center [66, 167] width 119 height 10
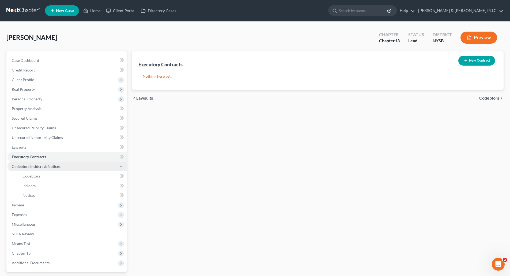
click at [45, 166] on span "Codebtors Insiders & Notices" at bounding box center [36, 166] width 49 height 5
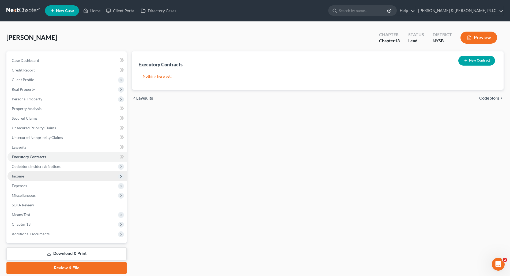
click at [35, 175] on span "Income" at bounding box center [66, 176] width 119 height 10
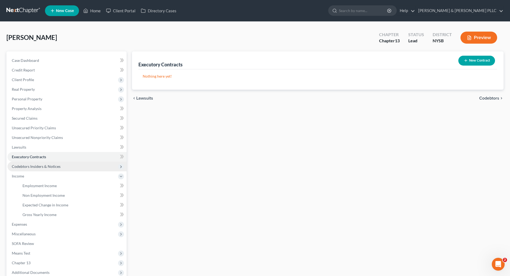
click at [42, 167] on span "Codebtors Insiders & Notices" at bounding box center [36, 166] width 49 height 5
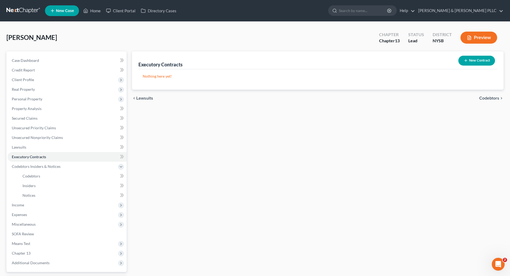
click at [486, 96] on span "Codebtors" at bounding box center [489, 98] width 20 height 4
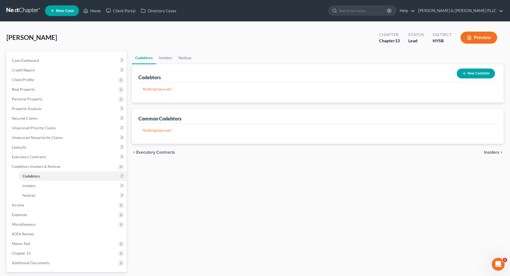
click at [487, 150] on span "Insiders" at bounding box center [491, 152] width 15 height 4
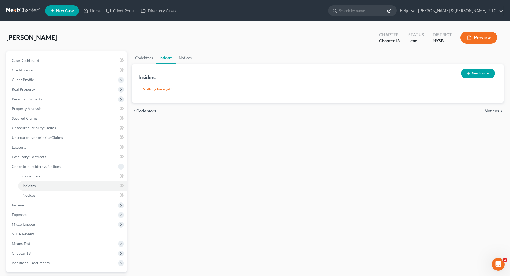
click at [490, 109] on span "Notices" at bounding box center [492, 111] width 15 height 4
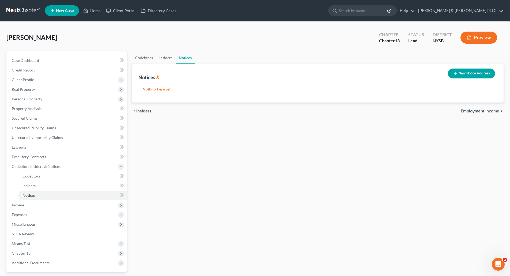
click at [490, 109] on span "Employment Income" at bounding box center [480, 111] width 39 height 4
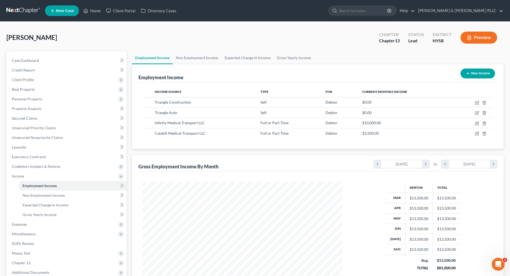
scroll to position [100, 211]
click at [197, 57] on link "Non Employment Income" at bounding box center [197, 57] width 49 height 13
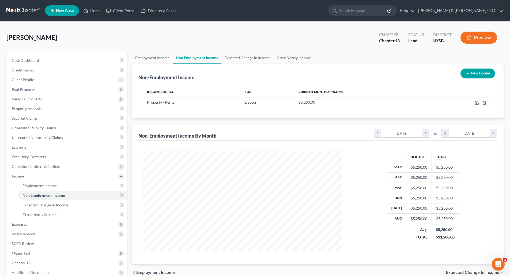
scroll to position [100, 211]
click at [153, 55] on link "Employment Income" at bounding box center [152, 57] width 41 height 13
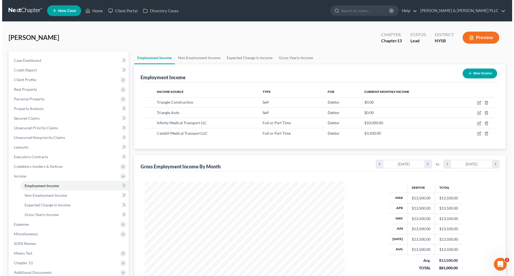
scroll to position [100, 211]
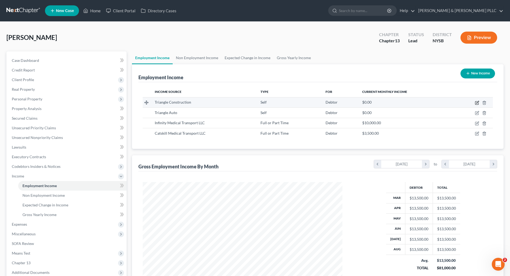
click at [477, 102] on icon "button" at bounding box center [477, 103] width 4 height 4
select select "1"
select select "35"
select select "0"
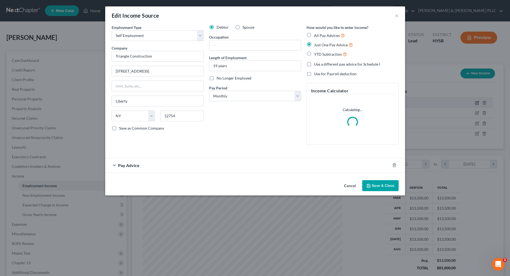
scroll to position [101, 212]
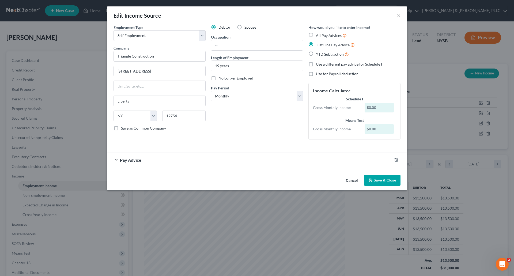
click at [133, 159] on span "Pay Advice" at bounding box center [130, 159] width 21 height 5
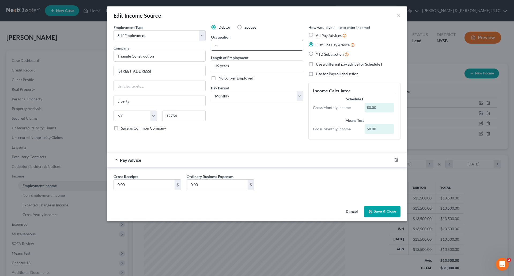
click at [215, 43] on input "text" at bounding box center [257, 45] width 92 height 10
type input "Owner"
click at [126, 182] on input "0.00" at bounding box center [144, 185] width 61 height 10
click at [381, 212] on button "Save & Close" at bounding box center [382, 211] width 36 height 11
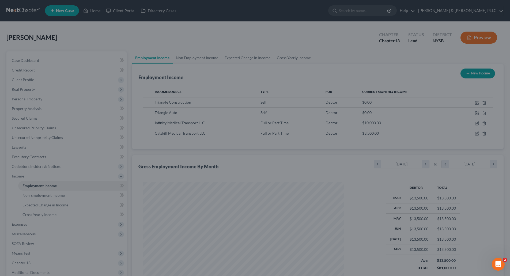
scroll to position [267743, 267632]
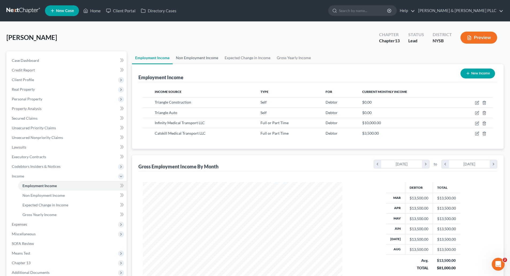
click at [204, 57] on link "Non Employment Income" at bounding box center [197, 57] width 49 height 13
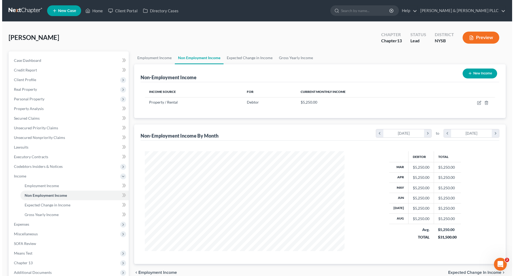
scroll to position [100, 211]
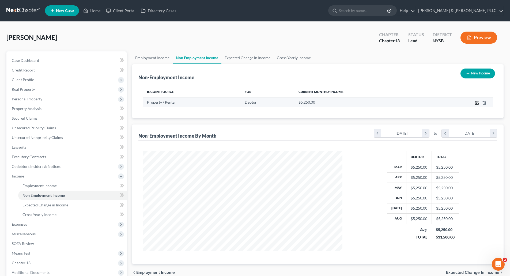
click at [477, 103] on icon "button" at bounding box center [477, 102] width 2 height 2
select select "9"
select select "0"
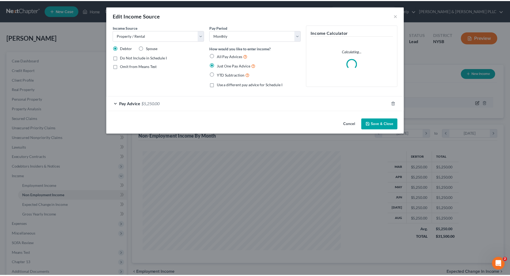
scroll to position [101, 212]
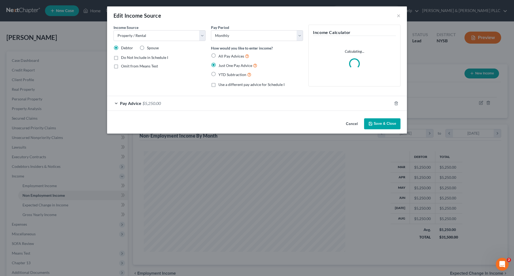
click at [175, 103] on div "Pay Advice $5,250.00" at bounding box center [249, 103] width 285 height 14
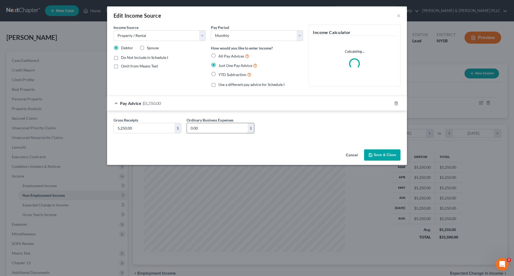
click at [203, 127] on input "0.00" at bounding box center [217, 128] width 61 height 10
type input "2,623"
click at [387, 155] on button "Save & Close" at bounding box center [382, 154] width 36 height 11
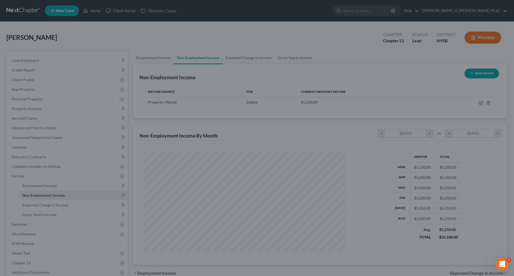
scroll to position [267743, 267632]
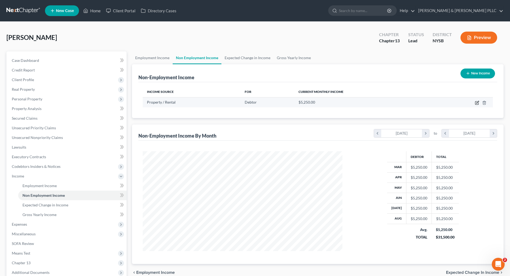
click at [477, 102] on icon "button" at bounding box center [476, 103] width 3 height 3
select select "9"
select select "0"
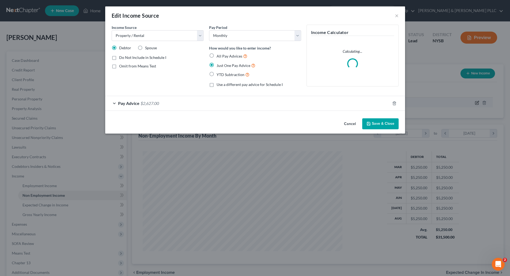
scroll to position [101, 212]
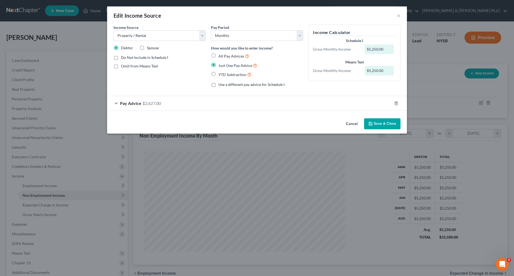
click at [387, 124] on button "Save & Close" at bounding box center [382, 123] width 36 height 11
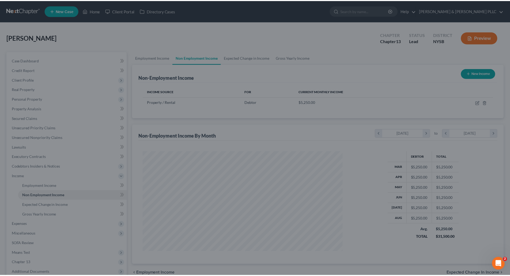
scroll to position [267743, 267632]
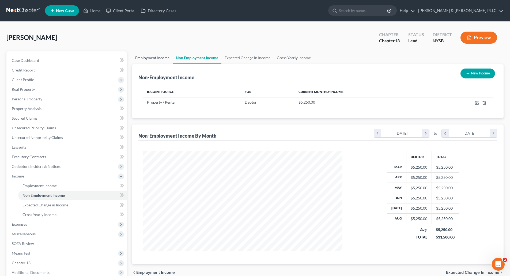
click at [156, 56] on link "Employment Income" at bounding box center [152, 57] width 41 height 13
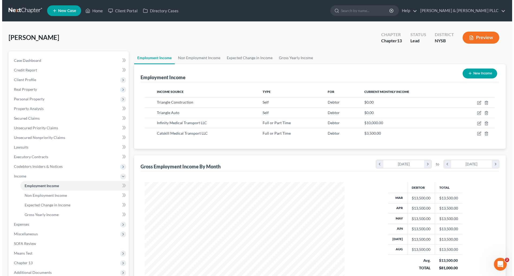
scroll to position [100, 211]
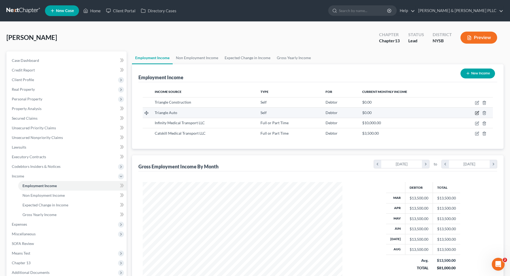
click at [477, 112] on icon "button" at bounding box center [477, 113] width 4 height 4
select select "1"
select select "35"
select select "0"
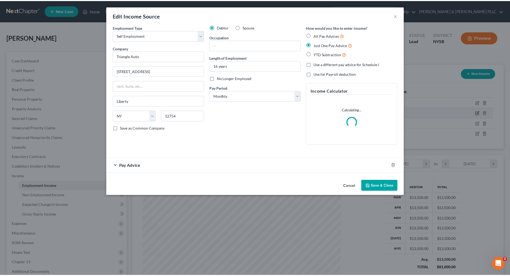
scroll to position [101, 212]
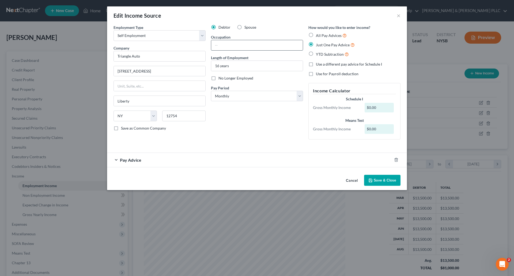
click at [220, 46] on input "text" at bounding box center [257, 45] width 92 height 10
type input "Owner"
click at [136, 162] on span "Pay Advice" at bounding box center [130, 159] width 21 height 5
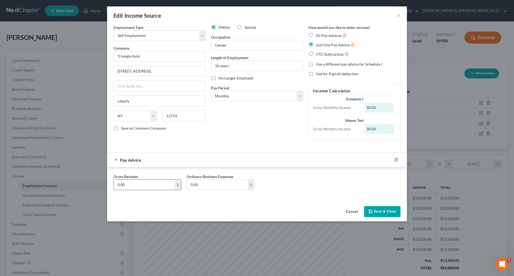
click at [132, 184] on input "0.00" at bounding box center [144, 185] width 61 height 10
type input "6,542.34"
click at [381, 213] on button "Save & Close" at bounding box center [382, 211] width 36 height 11
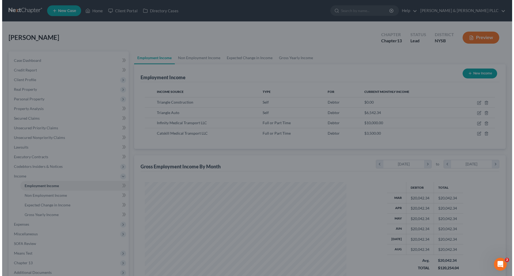
scroll to position [267743, 267632]
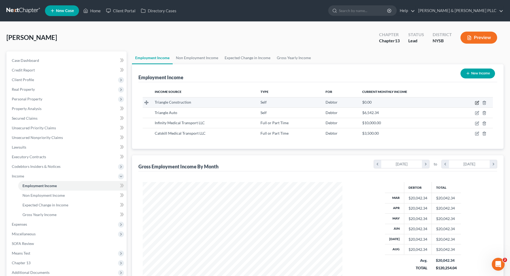
click at [478, 102] on icon "button" at bounding box center [477, 102] width 2 height 2
select select "1"
select select "35"
select select "0"
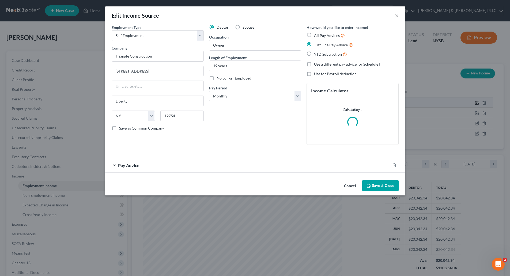
scroll to position [101, 212]
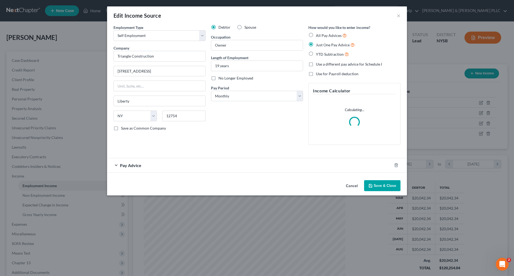
click at [149, 163] on div "Pay Advice" at bounding box center [249, 165] width 285 height 14
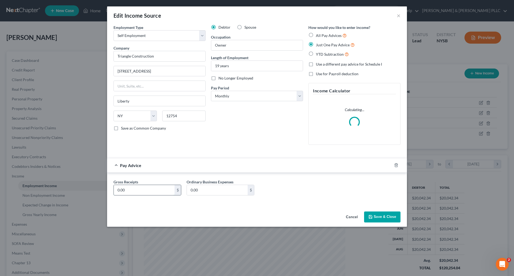
click at [131, 192] on input "0.00" at bounding box center [144, 190] width 61 height 10
type input "2,885.00"
click at [381, 216] on button "Save & Close" at bounding box center [382, 217] width 36 height 11
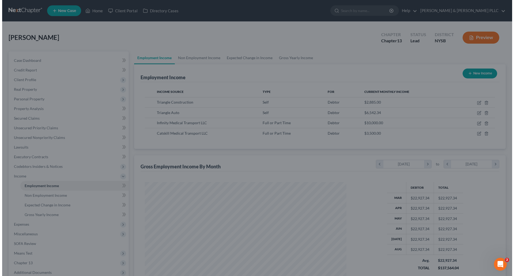
scroll to position [267743, 267632]
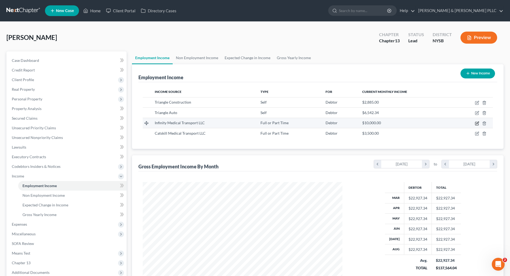
click at [478, 123] on icon "button" at bounding box center [477, 123] width 4 height 4
select select "0"
select select "35"
select select "0"
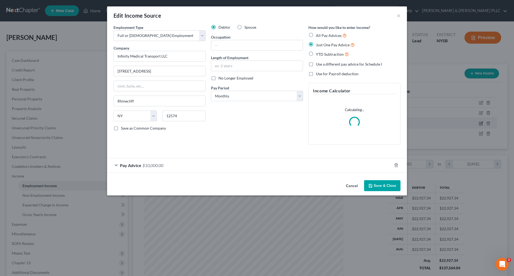
scroll to position [101, 212]
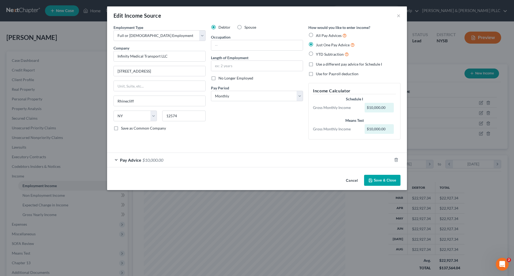
click at [172, 158] on div "Pay Advice $10,000.00" at bounding box center [249, 160] width 285 height 14
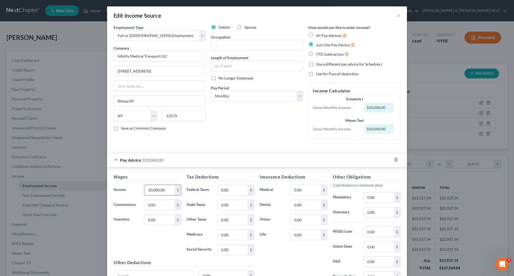
drag, startPoint x: 147, startPoint y: 190, endPoint x: 152, endPoint y: 182, distance: 9.1
click at [147, 190] on input "10,000.00" at bounding box center [159, 190] width 30 height 10
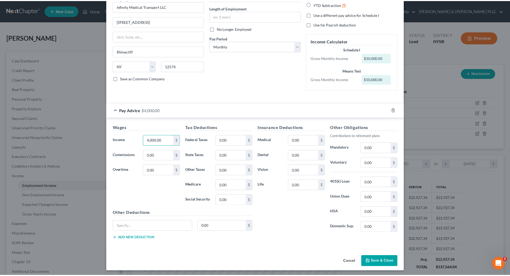
scroll to position [51, 0]
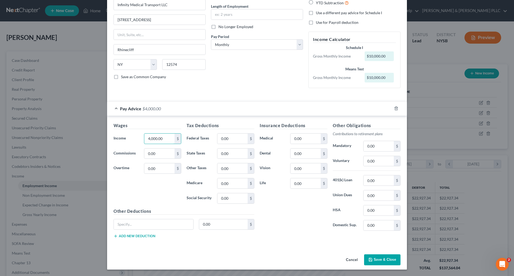
type input "4,000.00"
click at [379, 260] on button "Save & Close" at bounding box center [382, 259] width 36 height 11
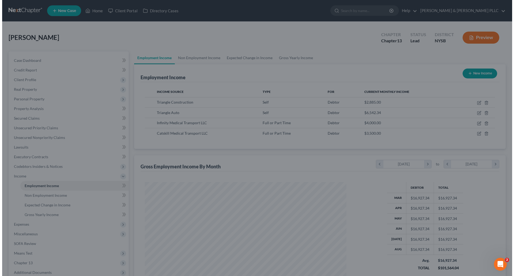
scroll to position [267743, 267632]
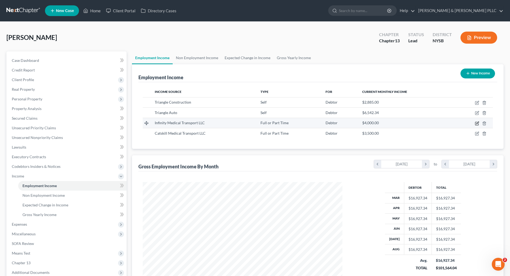
click at [478, 123] on icon "button" at bounding box center [477, 123] width 4 height 4
select select "0"
select select "35"
select select "0"
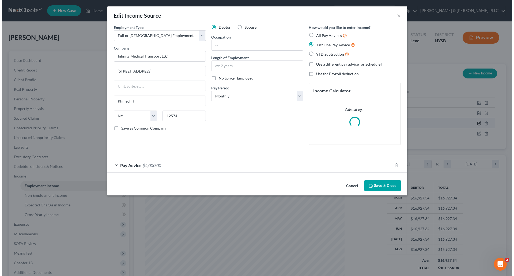
scroll to position [101, 212]
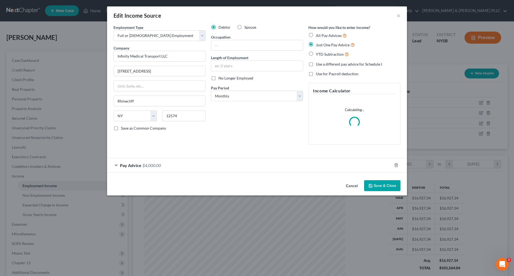
click at [154, 165] on div "Pay Advice $4,000.00" at bounding box center [249, 165] width 285 height 14
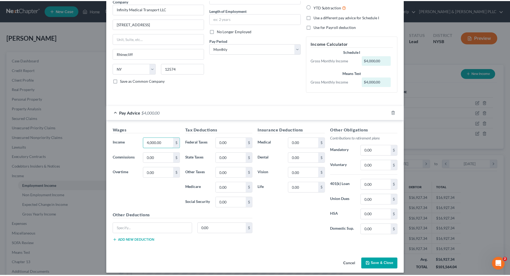
scroll to position [51, 0]
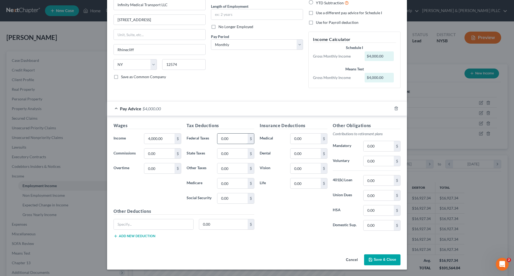
drag, startPoint x: 219, startPoint y: 138, endPoint x: 211, endPoint y: 136, distance: 7.5
click at [218, 138] on input "0.00" at bounding box center [232, 139] width 30 height 10
type input "700.00"
click at [382, 258] on button "Save & Close" at bounding box center [382, 259] width 36 height 11
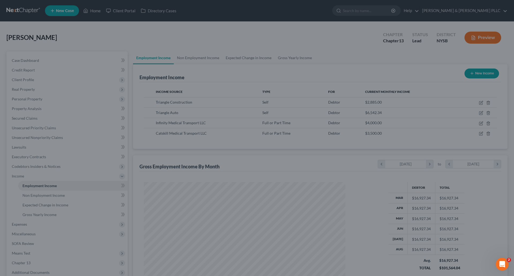
scroll to position [267743, 267632]
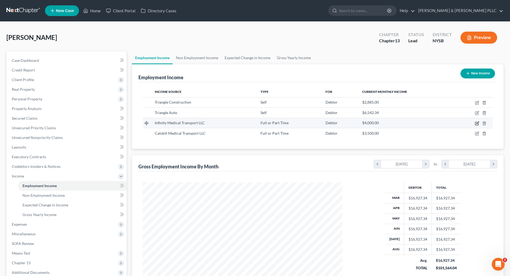
click at [477, 123] on icon "button" at bounding box center [477, 123] width 4 height 4
select select "0"
select select "35"
select select "0"
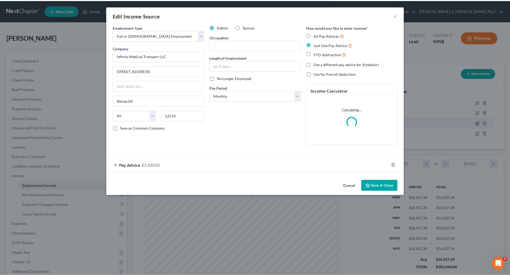
scroll to position [101, 212]
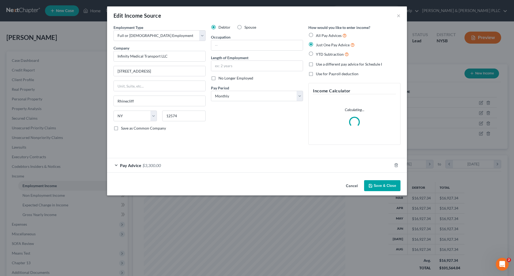
click at [394, 185] on button "Save & Close" at bounding box center [382, 185] width 36 height 11
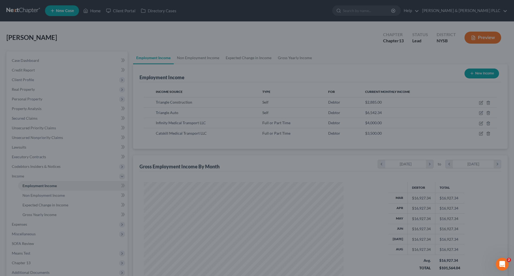
scroll to position [267743, 267632]
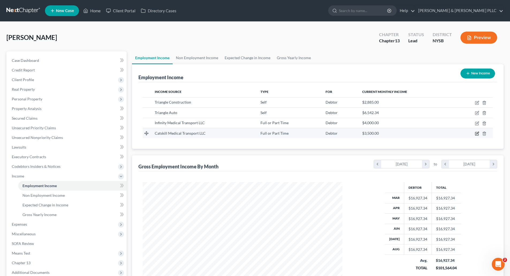
click at [478, 133] on icon "button" at bounding box center [477, 134] width 4 height 4
select select "0"
select select "35"
select select "0"
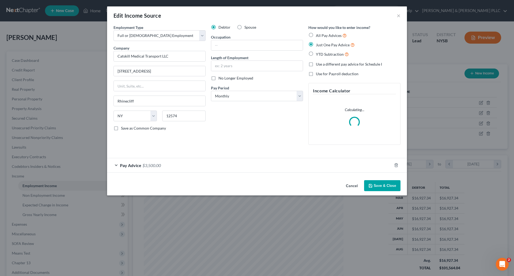
scroll to position [101, 212]
click at [164, 165] on div "Pay Advice $3,500.00" at bounding box center [249, 165] width 285 height 14
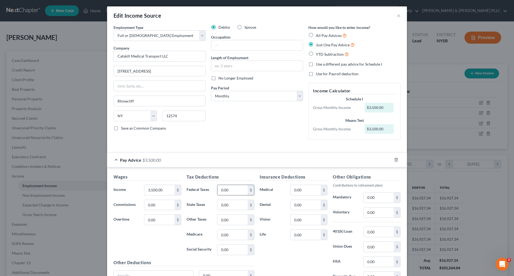
click at [218, 190] on input "0.00" at bounding box center [232, 190] width 30 height 10
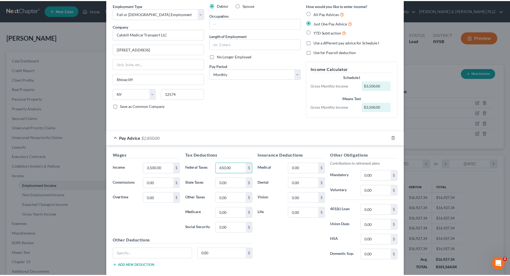
scroll to position [51, 0]
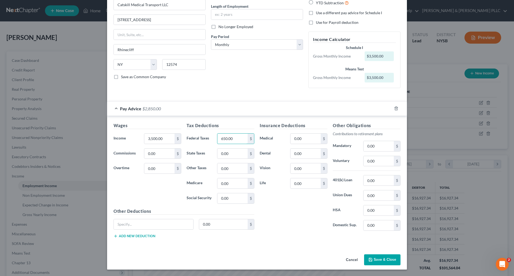
type input "650.00"
click at [378, 261] on button "Save & Close" at bounding box center [382, 259] width 36 height 11
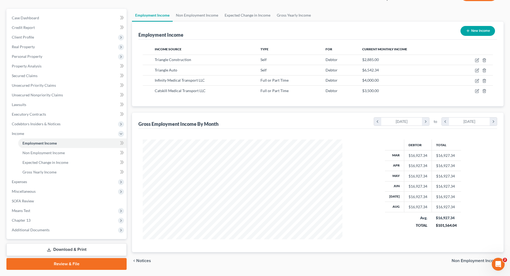
scroll to position [57, 0]
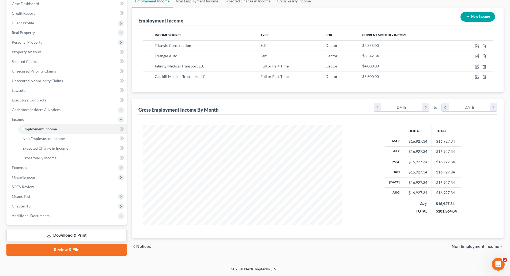
click at [455, 246] on span "Non Employment Income" at bounding box center [476, 247] width 48 height 4
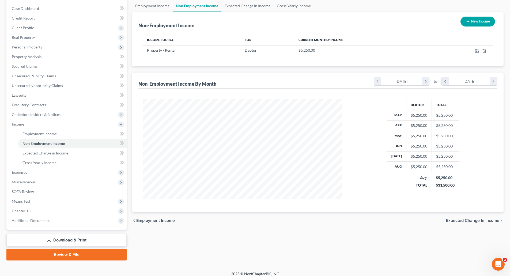
scroll to position [57, 0]
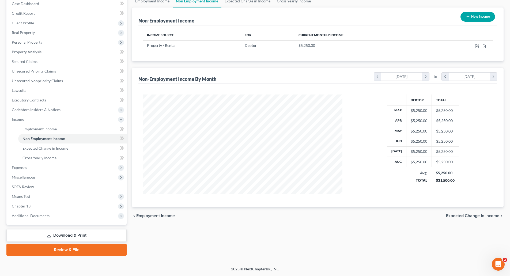
click at [459, 214] on span "Expected Change in Income" at bounding box center [472, 216] width 53 height 4
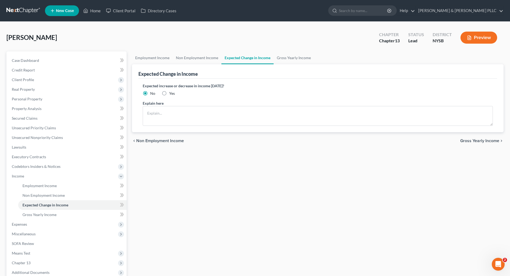
click at [471, 140] on span "Gross Yearly Income" at bounding box center [479, 141] width 39 height 4
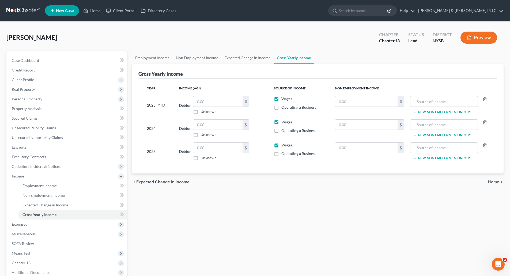
click at [499, 181] on span "Home" at bounding box center [494, 182] width 12 height 4
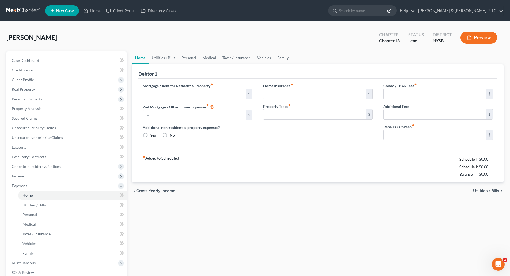
type input "850.00"
type input "0.00"
radio input "true"
type input "0.00"
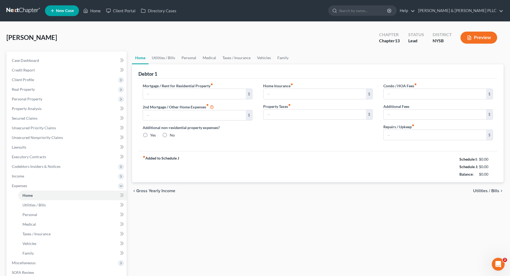
type input "0.00"
type input "500.00"
click at [482, 190] on span "Utilities / Bills" at bounding box center [486, 191] width 26 height 4
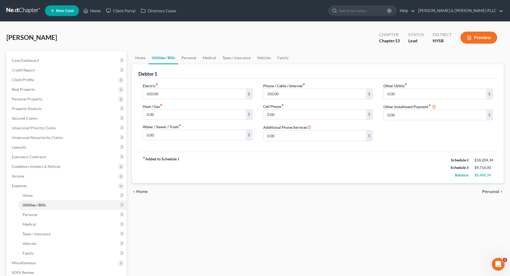
click at [485, 190] on span "Personal" at bounding box center [490, 192] width 17 height 4
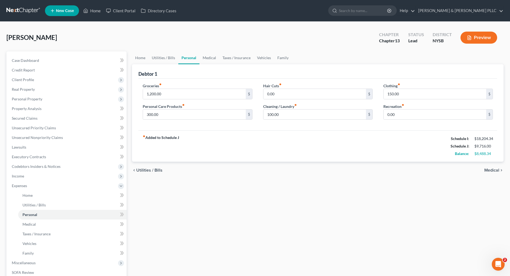
click at [493, 170] on span "Medical" at bounding box center [492, 170] width 15 height 4
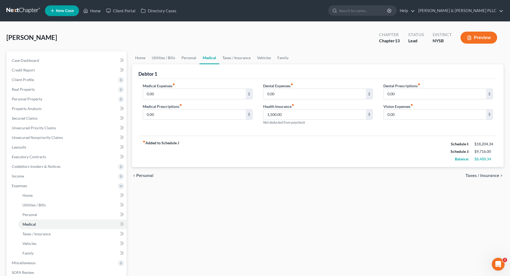
click at [488, 176] on span "Taxes / Insurance" at bounding box center [483, 176] width 34 height 4
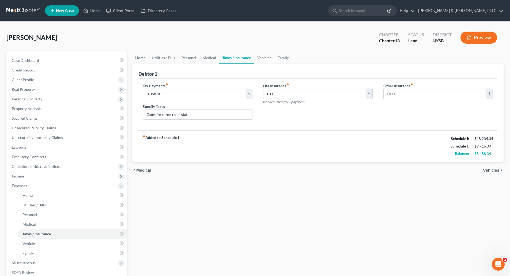
click at [489, 169] on span "Vehicles" at bounding box center [491, 170] width 16 height 4
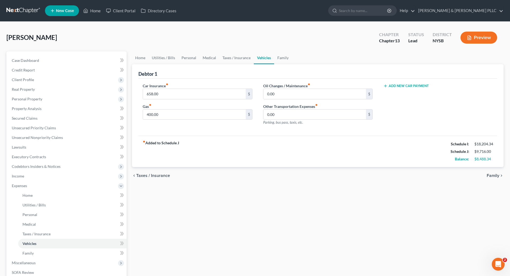
click at [490, 175] on span "Family" at bounding box center [493, 176] width 13 height 4
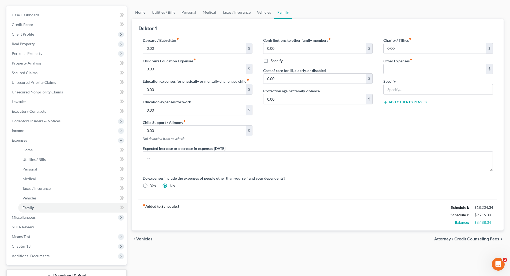
scroll to position [80, 0]
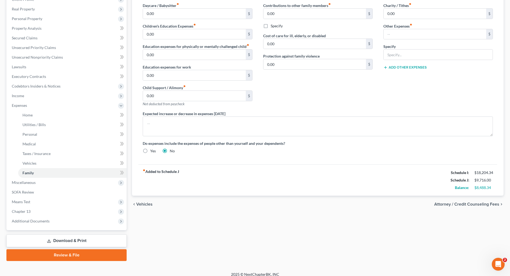
click at [147, 204] on span "Vehicles" at bounding box center [144, 204] width 16 height 4
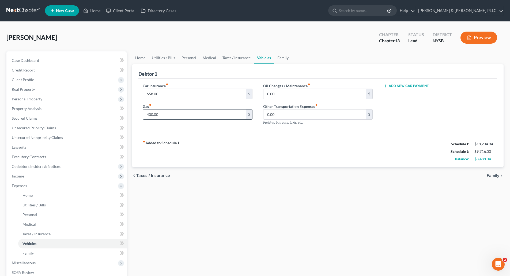
drag, startPoint x: 149, startPoint y: 114, endPoint x: 153, endPoint y: 108, distance: 7.6
click at [149, 114] on input "400.00" at bounding box center [194, 115] width 103 height 10
type input "400.00"
click at [35, 233] on span "Taxes / Insurance" at bounding box center [36, 234] width 28 height 5
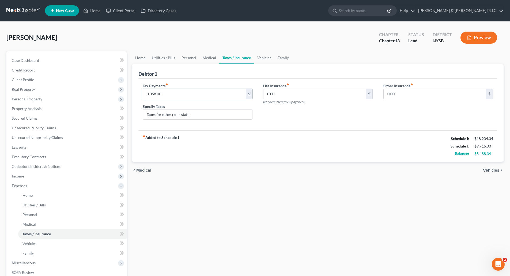
click at [155, 92] on input "3,058.00" at bounding box center [194, 94] width 103 height 10
drag, startPoint x: 153, startPoint y: 93, endPoint x: 156, endPoint y: 91, distance: 2.8
click at [154, 93] on input "3,058.00" at bounding box center [194, 94] width 103 height 10
click at [218, 205] on div "Home Utilities / Bills Personal Medical Taxes / Insurance Vehicles Family Debto…" at bounding box center [317, 196] width 377 height 290
drag, startPoint x: 154, startPoint y: 94, endPoint x: 156, endPoint y: 91, distance: 3.7
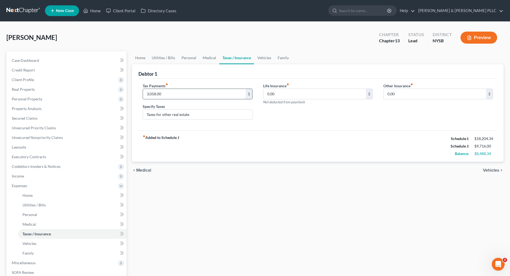
click at [154, 94] on input "3,058.00" at bounding box center [194, 94] width 103 height 10
click at [180, 190] on div "Home Utilities / Bills Personal Medical Taxes / Insurance Vehicles Family Debto…" at bounding box center [317, 196] width 377 height 290
click at [151, 94] on input "3,058.00" at bounding box center [194, 94] width 103 height 10
type input "3"
click at [29, 222] on link "Medical" at bounding box center [72, 225] width 108 height 10
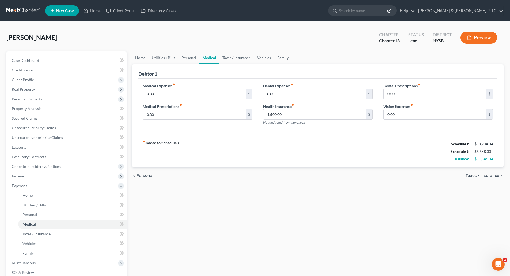
click at [480, 176] on span "Taxes / Insurance" at bounding box center [483, 176] width 34 height 4
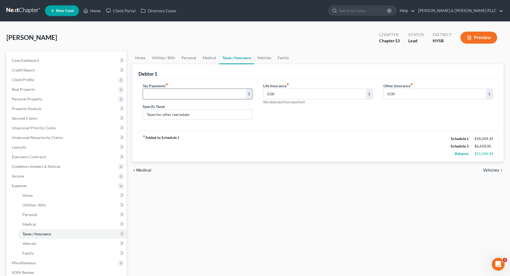
click at [148, 92] on input "text" at bounding box center [194, 94] width 103 height 10
drag, startPoint x: 151, startPoint y: 93, endPoint x: 153, endPoint y: 90, distance: 4.0
click at [152, 92] on input "3,058" at bounding box center [194, 94] width 103 height 10
drag, startPoint x: 150, startPoint y: 92, endPoint x: 153, endPoint y: 85, distance: 7.9
click at [151, 92] on input "313,588" at bounding box center [194, 94] width 103 height 10
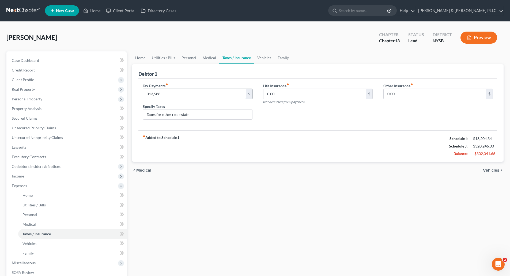
drag, startPoint x: 155, startPoint y: 93, endPoint x: 159, endPoint y: 89, distance: 5.7
click at [156, 93] on input "313,588" at bounding box center [194, 94] width 103 height 10
type input "3,138.00"
click at [142, 168] on span "Medical" at bounding box center [143, 170] width 15 height 4
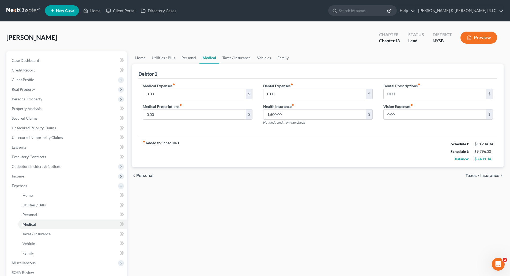
click at [143, 174] on span "Personal" at bounding box center [144, 176] width 17 height 4
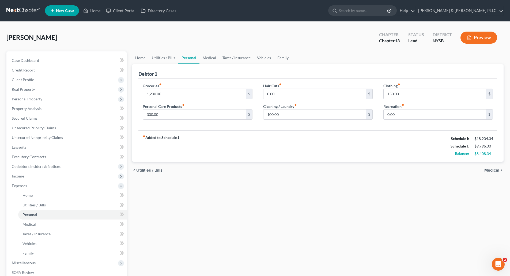
click at [146, 170] on span "Utilities / Bills" at bounding box center [149, 170] width 26 height 4
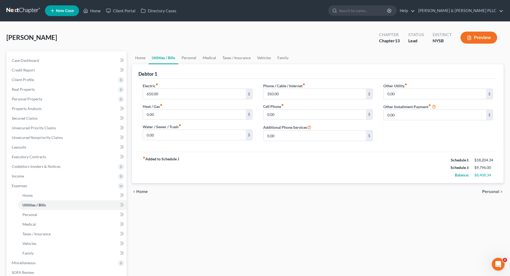
click at [142, 190] on span "Home" at bounding box center [142, 192] width 12 height 4
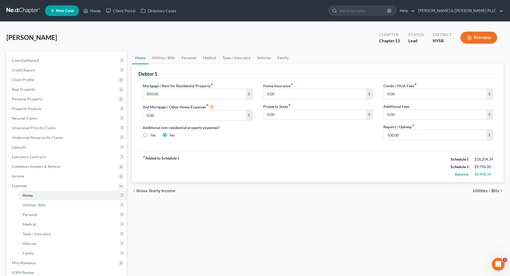
click at [146, 190] on span "Gross Yearly Income" at bounding box center [155, 191] width 39 height 4
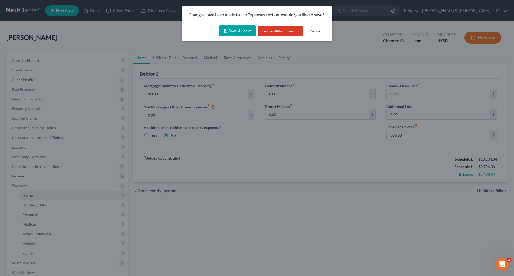
click at [241, 32] on button "Save & Leave" at bounding box center [237, 30] width 37 height 11
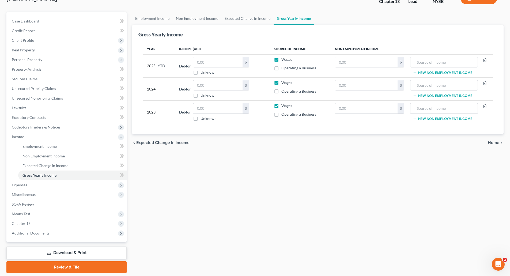
scroll to position [54, 0]
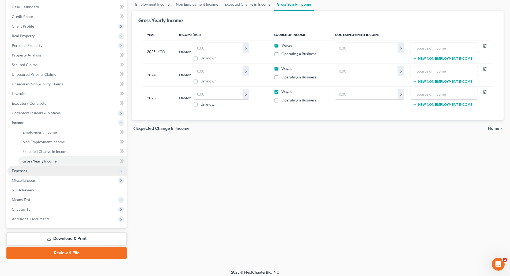
click at [17, 169] on span "Expenses" at bounding box center [19, 170] width 15 height 5
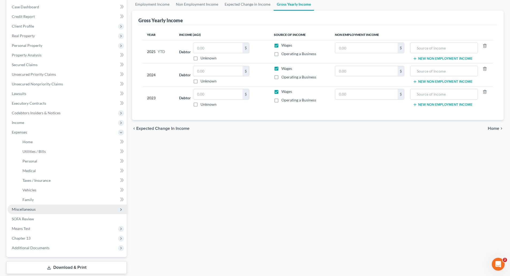
click at [24, 208] on span "Miscellaneous" at bounding box center [24, 209] width 24 height 5
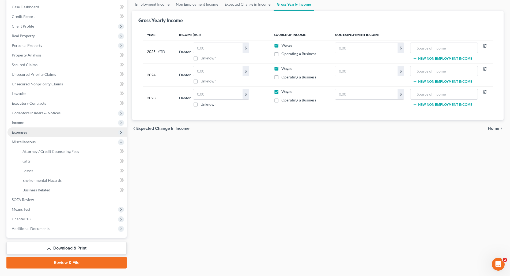
click at [26, 131] on span "Expenses" at bounding box center [19, 132] width 15 height 5
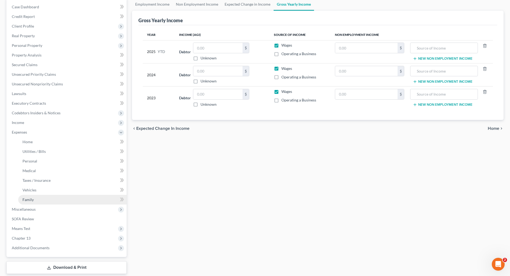
click at [29, 199] on span "Family" at bounding box center [27, 199] width 11 height 5
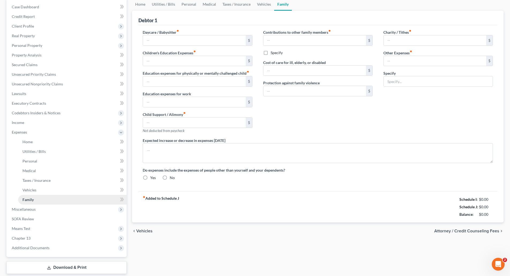
type input "0.00"
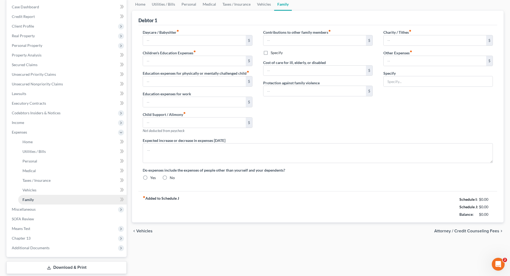
type input "0.00"
radio input "true"
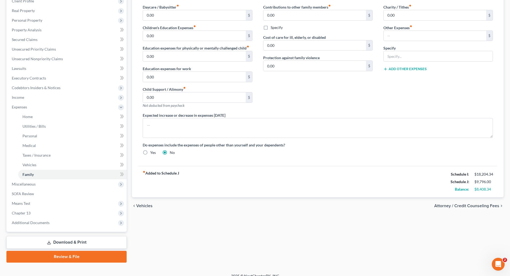
scroll to position [80, 0]
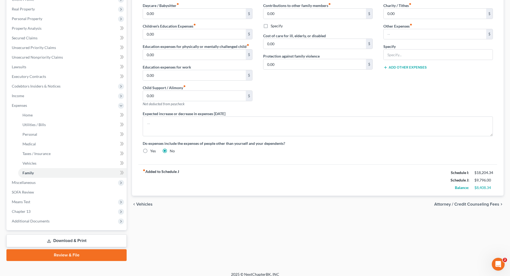
click at [459, 203] on span "Attorney / Credit Counseling Fees" at bounding box center [466, 204] width 65 height 4
select select "1"
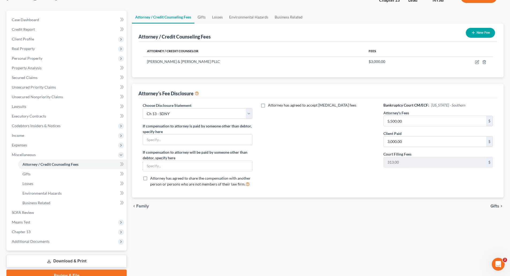
scroll to position [54, 0]
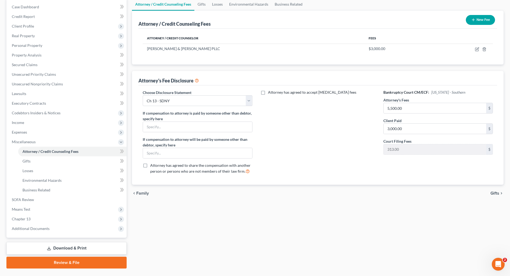
click at [496, 192] on span "Gifts" at bounding box center [495, 193] width 9 height 4
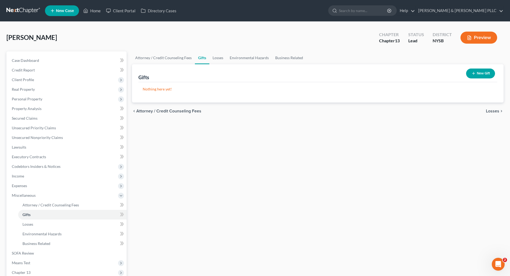
click at [490, 110] on span "Losses" at bounding box center [492, 111] width 13 height 4
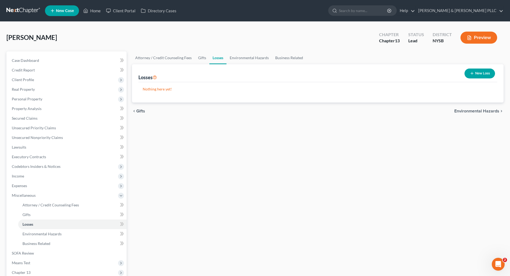
click at [490, 110] on span "Environmental Hazards" at bounding box center [477, 111] width 45 height 4
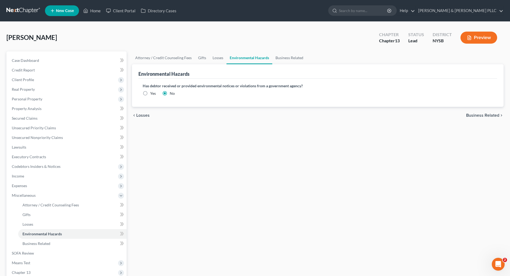
click at [489, 116] on span "Business Related" at bounding box center [482, 115] width 33 height 4
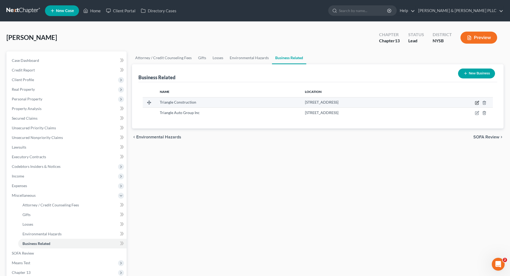
click at [477, 101] on icon "button" at bounding box center [477, 103] width 4 height 4
select select "sole_proprietor"
select select "35"
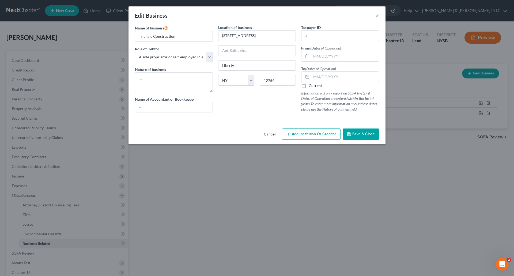
click at [364, 134] on span "Save & Close" at bounding box center [363, 134] width 22 height 5
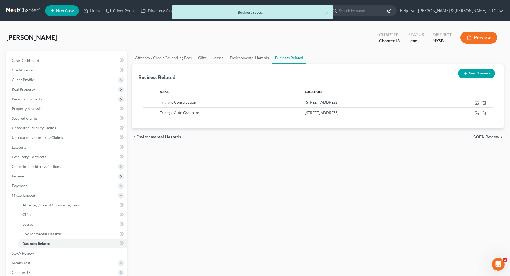
click at [479, 136] on span "SOFA Review" at bounding box center [487, 137] width 26 height 4
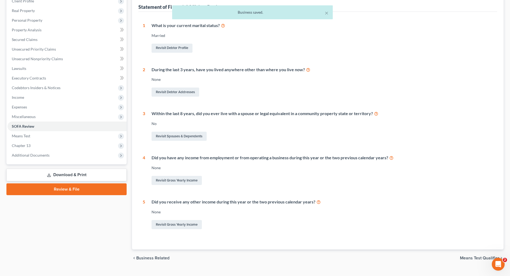
scroll to position [90, 0]
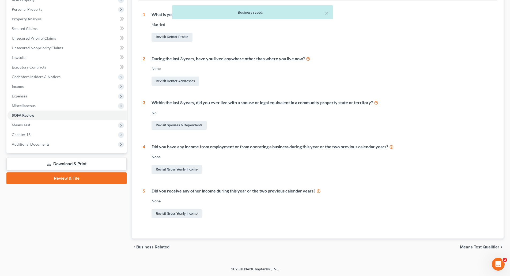
click at [476, 246] on span "Means Test Qualifier" at bounding box center [479, 247] width 39 height 4
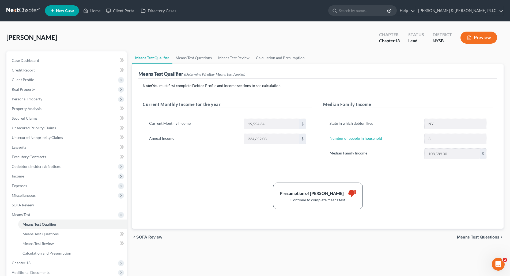
click at [476, 235] on span "Means Test Questions" at bounding box center [478, 237] width 42 height 4
select select "3"
select select "0"
select select "60"
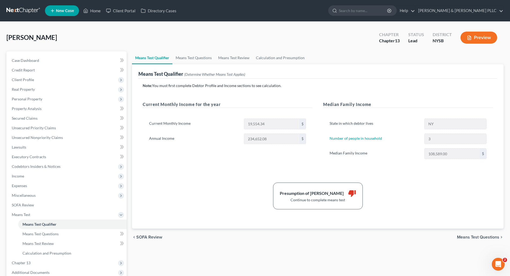
select select "0"
select select "60"
select select "0"
select select "60"
select select "0"
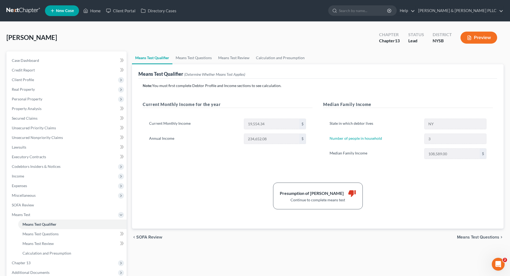
select select "60"
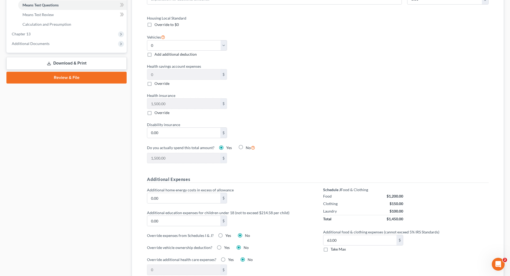
scroll to position [241, 0]
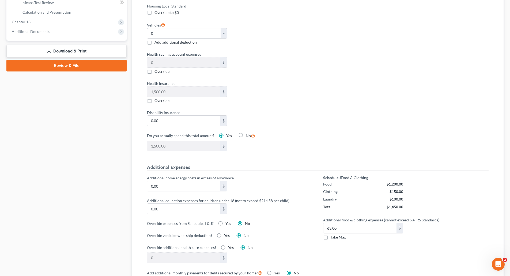
drag, startPoint x: 326, startPoint y: 233, endPoint x: 389, endPoint y: 248, distance: 65.0
click at [331, 235] on label "Take Max" at bounding box center [338, 237] width 15 height 5
click at [333, 235] on input "Take Max" at bounding box center [334, 236] width 3 height 3
checkbox input "true"
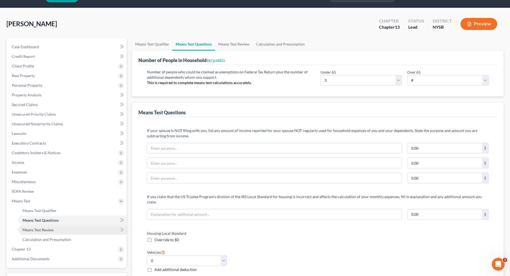
scroll to position [54, 0]
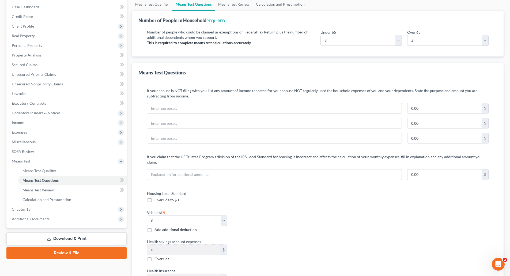
click at [66, 239] on link "Download & Print" at bounding box center [66, 238] width 120 height 13
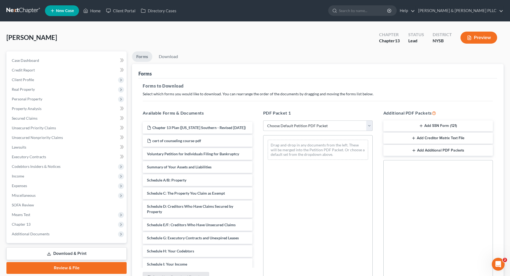
click at [369, 123] on select "Choose Default Petition PDF Packet Complete Bankruptcy Petition (all forms and …" at bounding box center [318, 126] width 110 height 11
select select "0"
click at [263, 121] on select "Choose Default Petition PDF Packet Complete Bankruptcy Petition (all forms and …" at bounding box center [318, 126] width 110 height 11
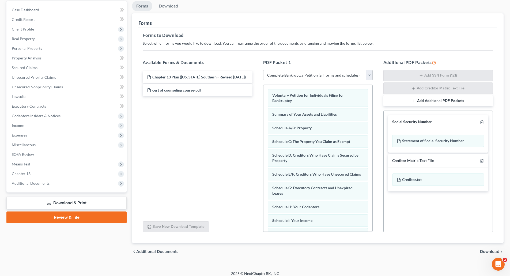
scroll to position [55, 0]
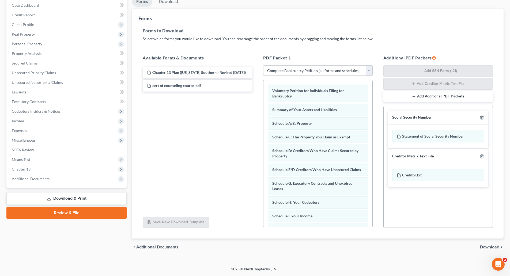
click at [489, 246] on span "Download" at bounding box center [489, 247] width 19 height 4
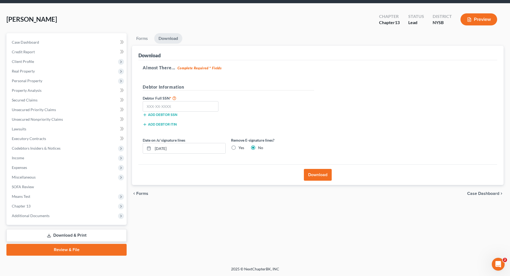
scroll to position [18, 0]
click at [146, 107] on input "text" at bounding box center [181, 106] width 76 height 11
type input "130-70-8751"
click at [317, 174] on button "Download" at bounding box center [318, 175] width 28 height 12
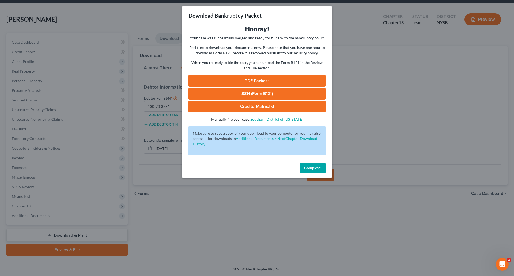
click at [316, 169] on span "Complete!" at bounding box center [312, 168] width 17 height 5
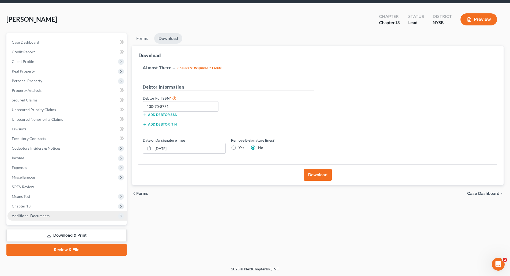
click at [40, 216] on span "Additional Documents" at bounding box center [31, 215] width 38 height 5
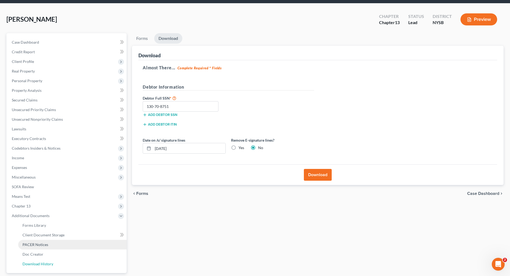
drag, startPoint x: 36, startPoint y: 263, endPoint x: 87, endPoint y: 242, distance: 55.2
click at [36, 262] on span "Download History" at bounding box center [37, 264] width 31 height 5
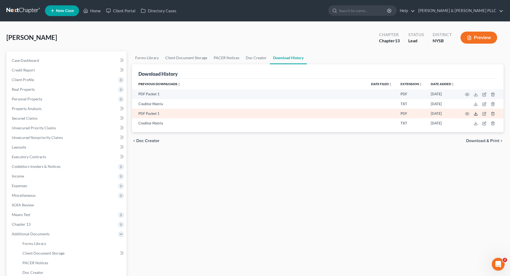
click at [475, 113] on icon at bounding box center [476, 114] width 4 height 4
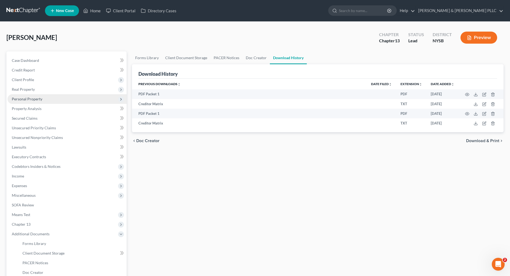
click at [35, 99] on span "Personal Property" at bounding box center [27, 99] width 31 height 5
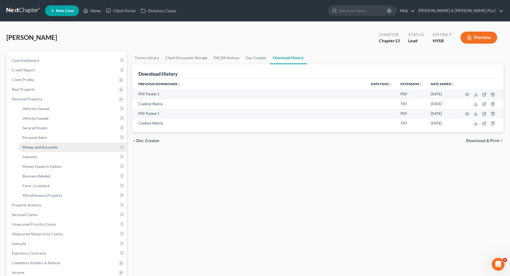
click at [40, 147] on span "Money and Accounts" at bounding box center [39, 147] width 35 height 5
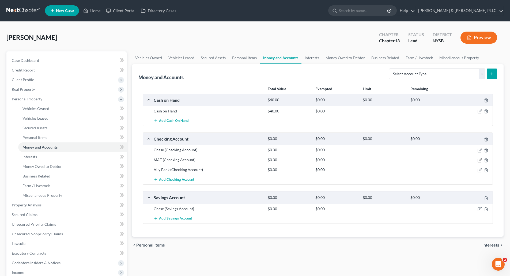
click at [481, 159] on icon "button" at bounding box center [480, 160] width 2 height 2
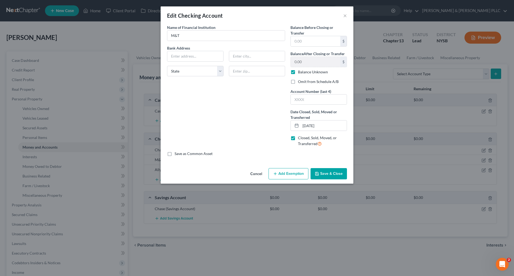
click at [298, 72] on label "Balance Unknown" at bounding box center [313, 71] width 30 height 5
click at [300, 72] on input "Balance Unknown" at bounding box center [301, 70] width 3 height 3
checkbox input "false"
click at [334, 174] on button "Save & Close" at bounding box center [329, 173] width 36 height 11
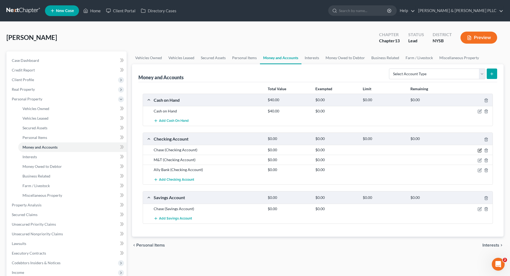
click at [479, 149] on icon "button" at bounding box center [480, 150] width 4 height 4
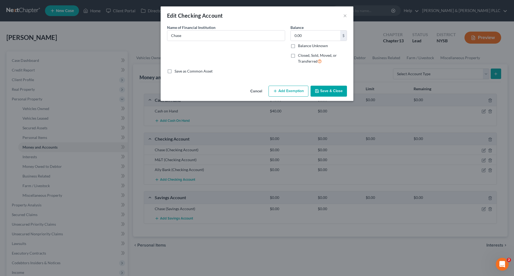
click at [331, 92] on button "Save & Close" at bounding box center [329, 91] width 36 height 11
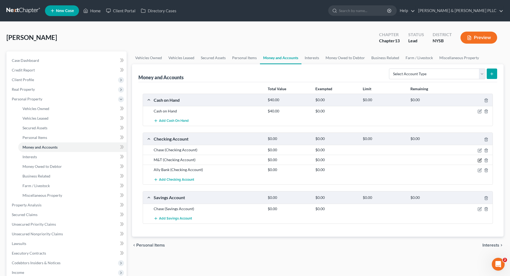
click at [480, 161] on icon "button" at bounding box center [480, 160] width 4 height 4
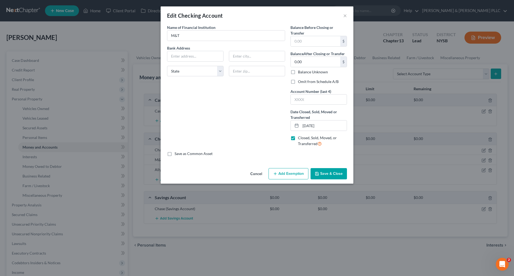
click at [329, 172] on button "Save & Close" at bounding box center [329, 173] width 36 height 11
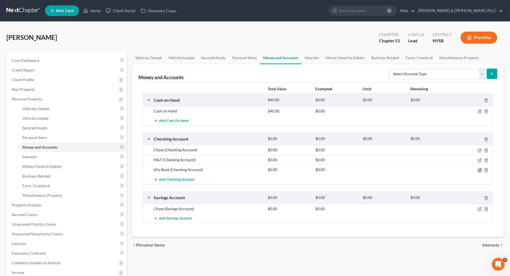
click at [479, 169] on icon "button" at bounding box center [479, 170] width 3 height 3
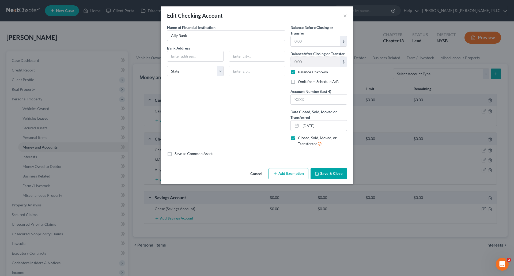
click at [298, 72] on label "Balance Unknown" at bounding box center [313, 71] width 30 height 5
click at [300, 72] on input "Balance Unknown" at bounding box center [301, 70] width 3 height 3
checkbox input "false"
click at [335, 171] on button "Save & Close" at bounding box center [329, 173] width 36 height 11
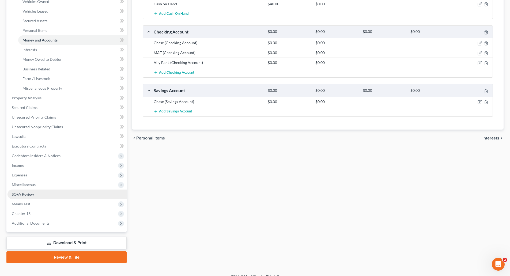
scroll to position [115, 0]
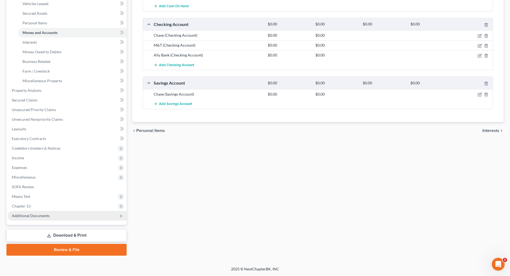
click at [36, 215] on span "Additional Documents" at bounding box center [31, 215] width 38 height 5
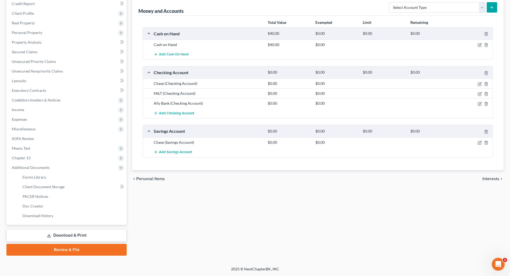
scroll to position [66, 0]
click at [39, 216] on span "Download History" at bounding box center [37, 215] width 31 height 5
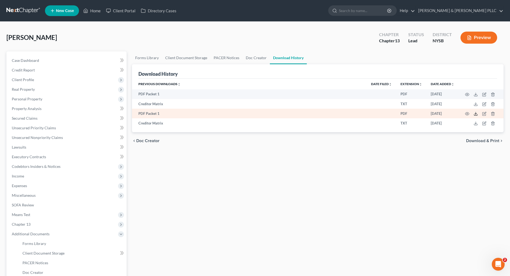
click at [476, 113] on line at bounding box center [476, 113] width 0 height 2
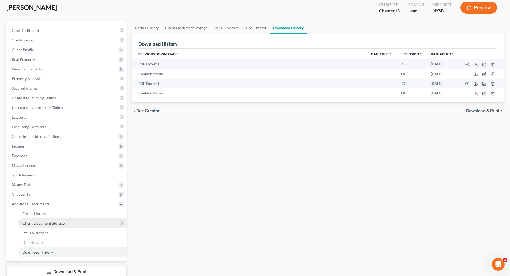
scroll to position [66, 0]
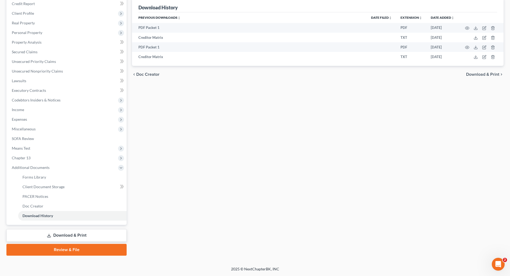
click at [68, 233] on link "Download & Print" at bounding box center [66, 235] width 120 height 13
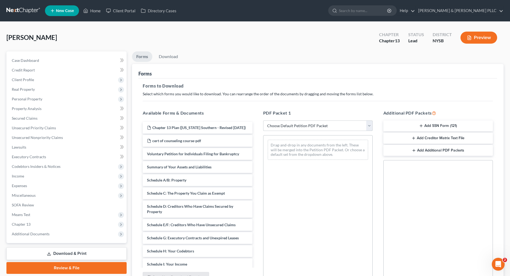
click at [369, 126] on select "Choose Default Petition PDF Packet Complete Bankruptcy Petition (all forms and …" at bounding box center [318, 126] width 110 height 11
select select "3"
click at [263, 121] on select "Choose Default Petition PDF Packet Complete Bankruptcy Petition (all forms and …" at bounding box center [318, 126] width 110 height 11
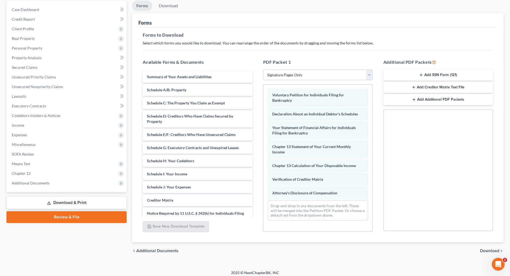
scroll to position [55, 0]
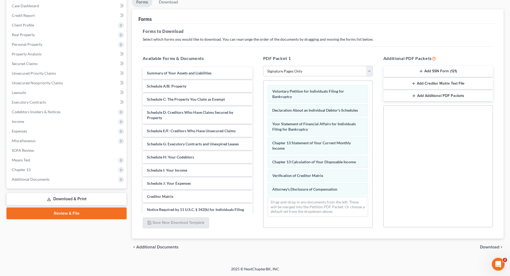
click at [490, 246] on span "Download" at bounding box center [489, 247] width 19 height 4
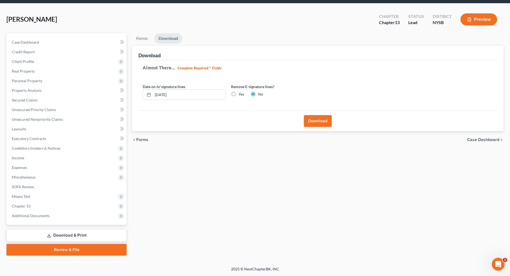
scroll to position [18, 0]
click at [318, 122] on button "Download" at bounding box center [318, 121] width 28 height 12
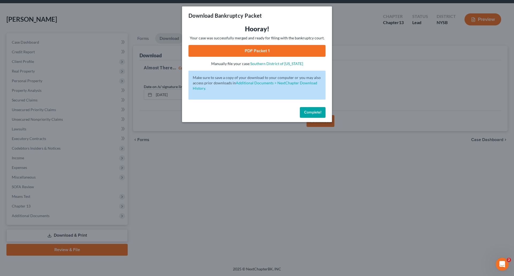
click at [316, 110] on span "Complete!" at bounding box center [312, 112] width 17 height 5
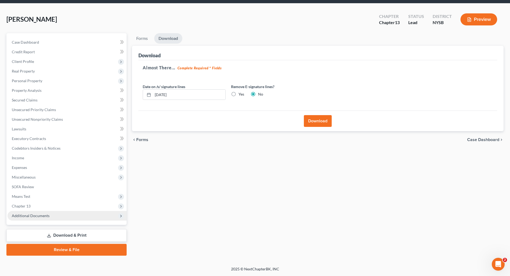
click at [24, 215] on span "Additional Documents" at bounding box center [31, 215] width 38 height 5
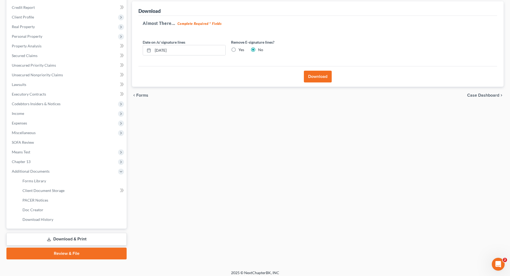
scroll to position [66, 0]
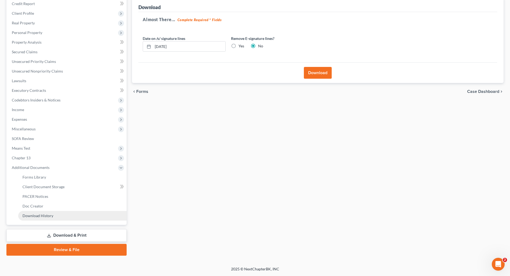
click at [42, 217] on span "Download History" at bounding box center [37, 215] width 31 height 5
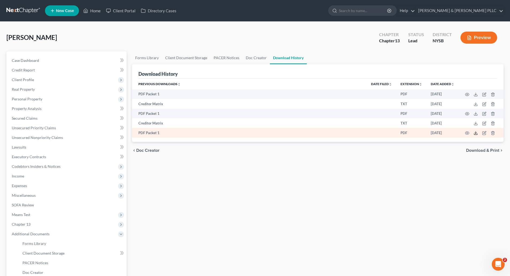
click at [476, 133] on polyline at bounding box center [476, 133] width 2 height 1
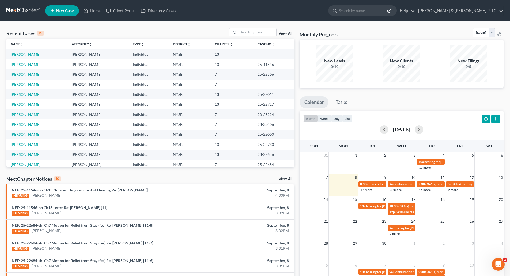
click at [26, 53] on link "[PERSON_NAME]" at bounding box center [26, 54] width 30 height 5
click at [250, 32] on input "search" at bounding box center [257, 32] width 37 height 8
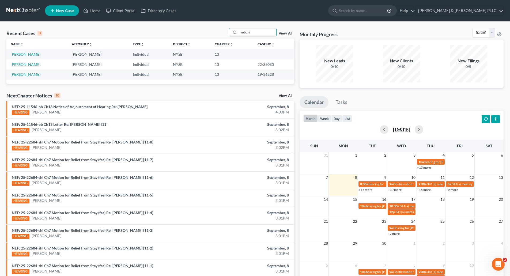
type input "yobani"
click at [26, 64] on link "Jaquez, Yobani" at bounding box center [26, 64] width 30 height 5
select select "16"
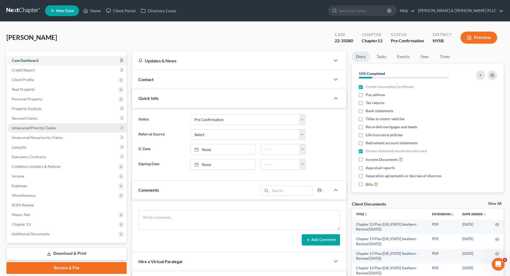
click at [40, 127] on span "Unsecured Priority Claims" at bounding box center [34, 128] width 44 height 5
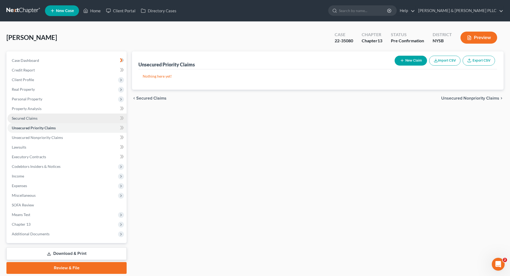
click at [31, 118] on span "Secured Claims" at bounding box center [25, 118] width 26 height 5
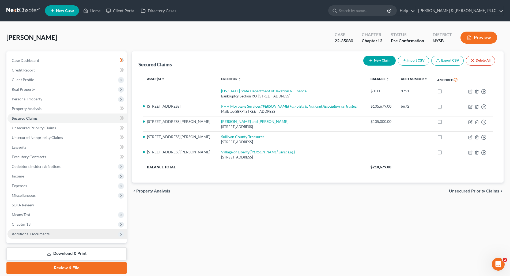
click at [28, 232] on span "Additional Documents" at bounding box center [31, 234] width 38 height 5
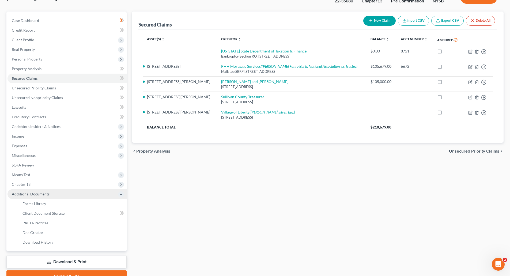
scroll to position [54, 0]
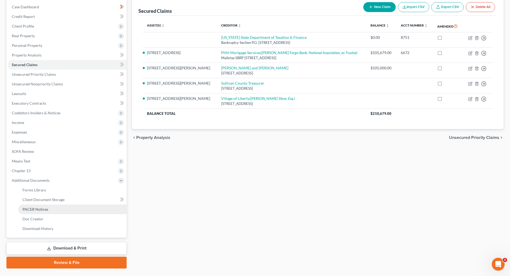
click at [45, 207] on span "PACER Notices" at bounding box center [35, 209] width 26 height 5
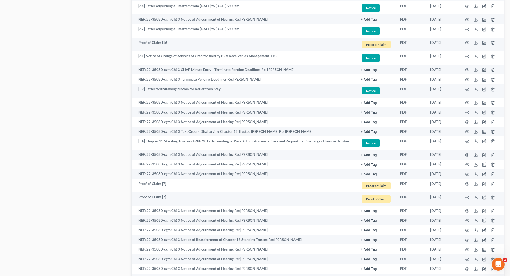
scroll to position [375, 0]
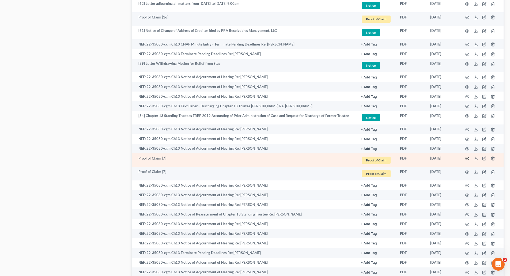
click at [467, 157] on icon "button" at bounding box center [468, 158] width 4 height 3
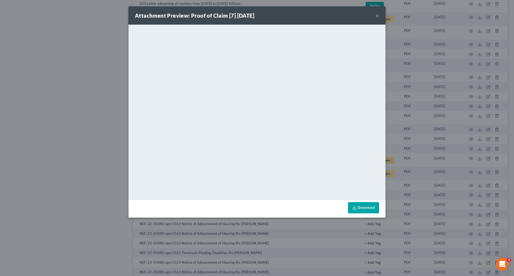
click at [376, 15] on button "×" at bounding box center [378, 15] width 4 height 6
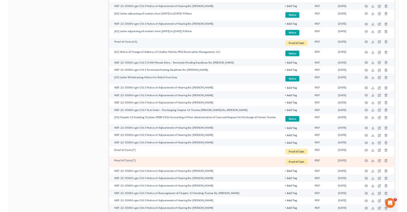
scroll to position [321, 0]
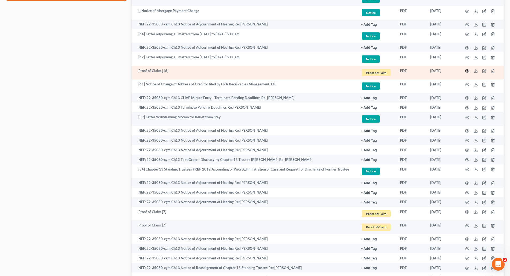
click at [467, 70] on icon "button" at bounding box center [467, 71] width 4 height 4
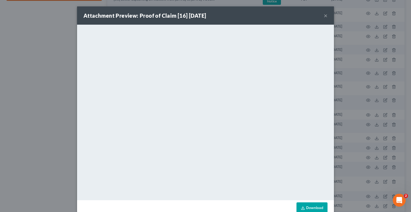
click at [324, 15] on button "×" at bounding box center [326, 15] width 4 height 6
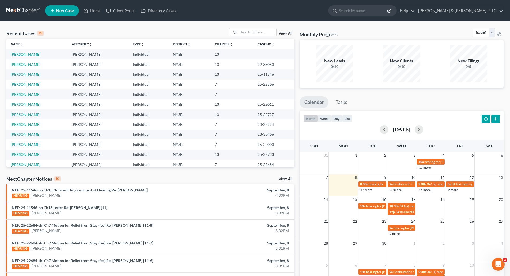
click at [24, 54] on link "[PERSON_NAME]" at bounding box center [26, 54] width 30 height 5
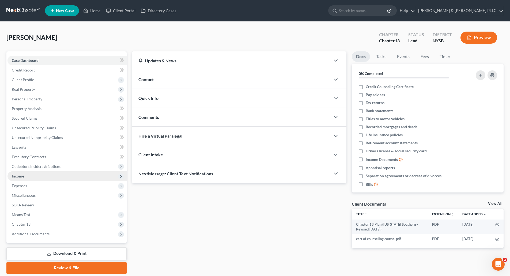
click at [27, 177] on span "Income" at bounding box center [66, 176] width 119 height 10
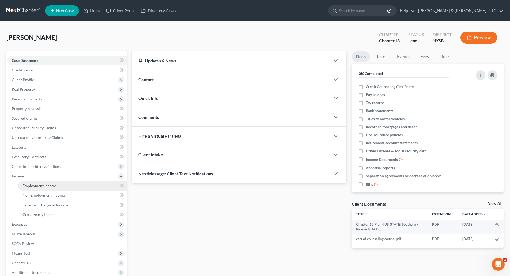
click at [42, 183] on link "Employment Income" at bounding box center [72, 186] width 108 height 10
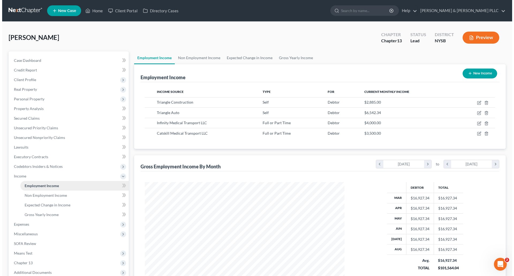
scroll to position [100, 211]
click at [481, 74] on button "New Income" at bounding box center [478, 74] width 35 height 10
select select "0"
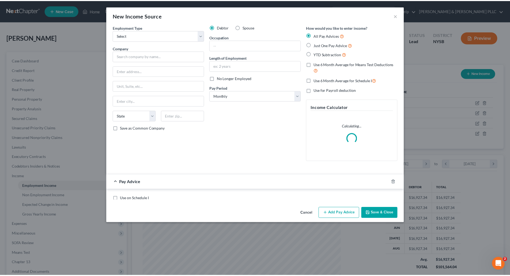
scroll to position [101, 212]
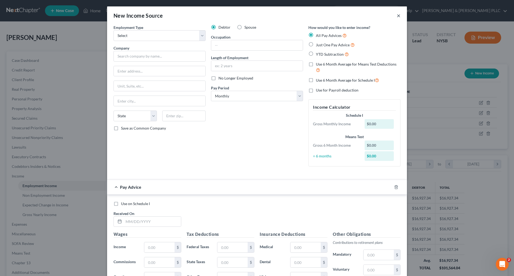
click at [397, 15] on button "×" at bounding box center [399, 15] width 4 height 6
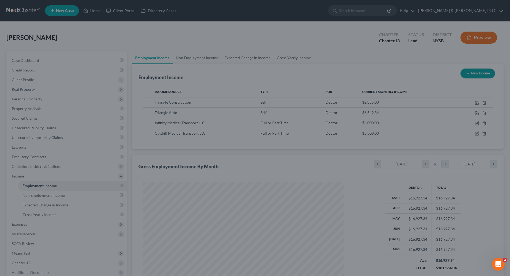
scroll to position [267743, 267632]
